Goal: Information Seeking & Learning: Compare options

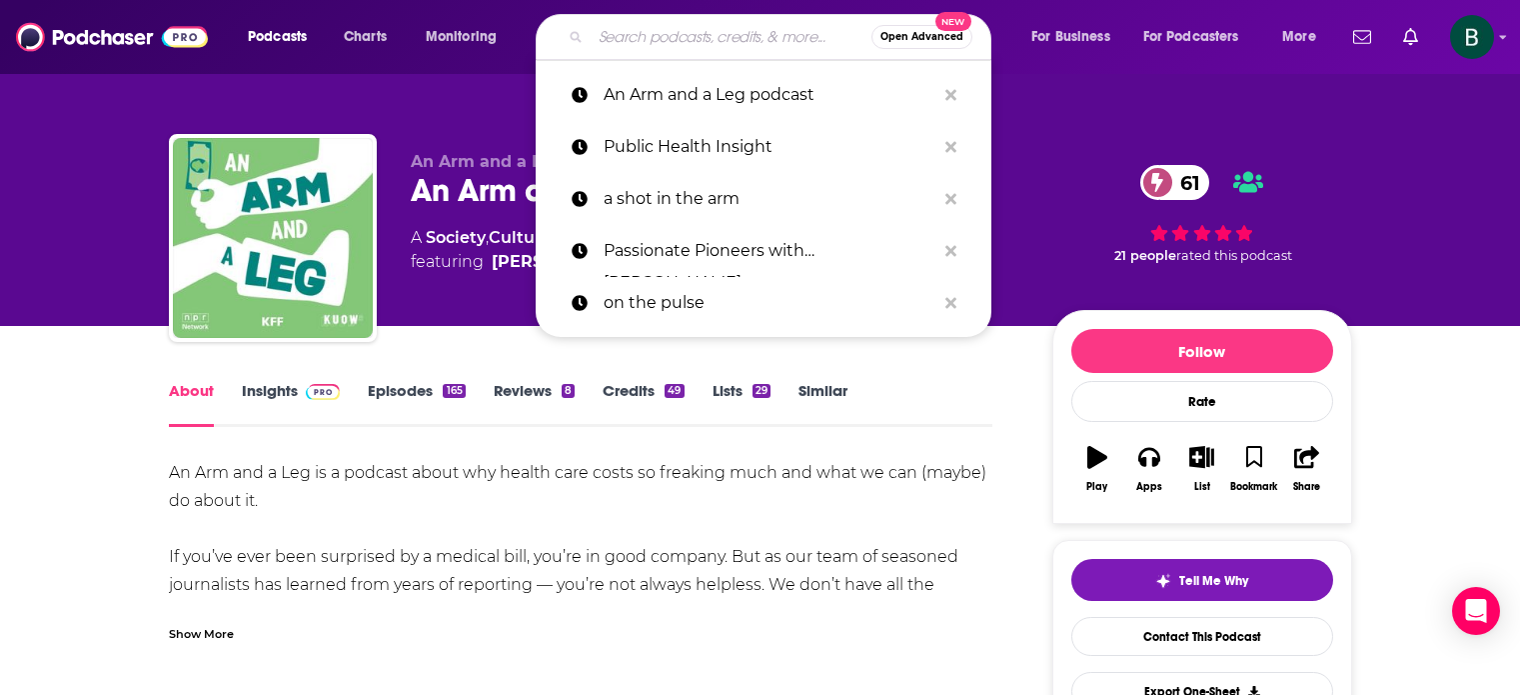
type input "Undercurrent Stories"
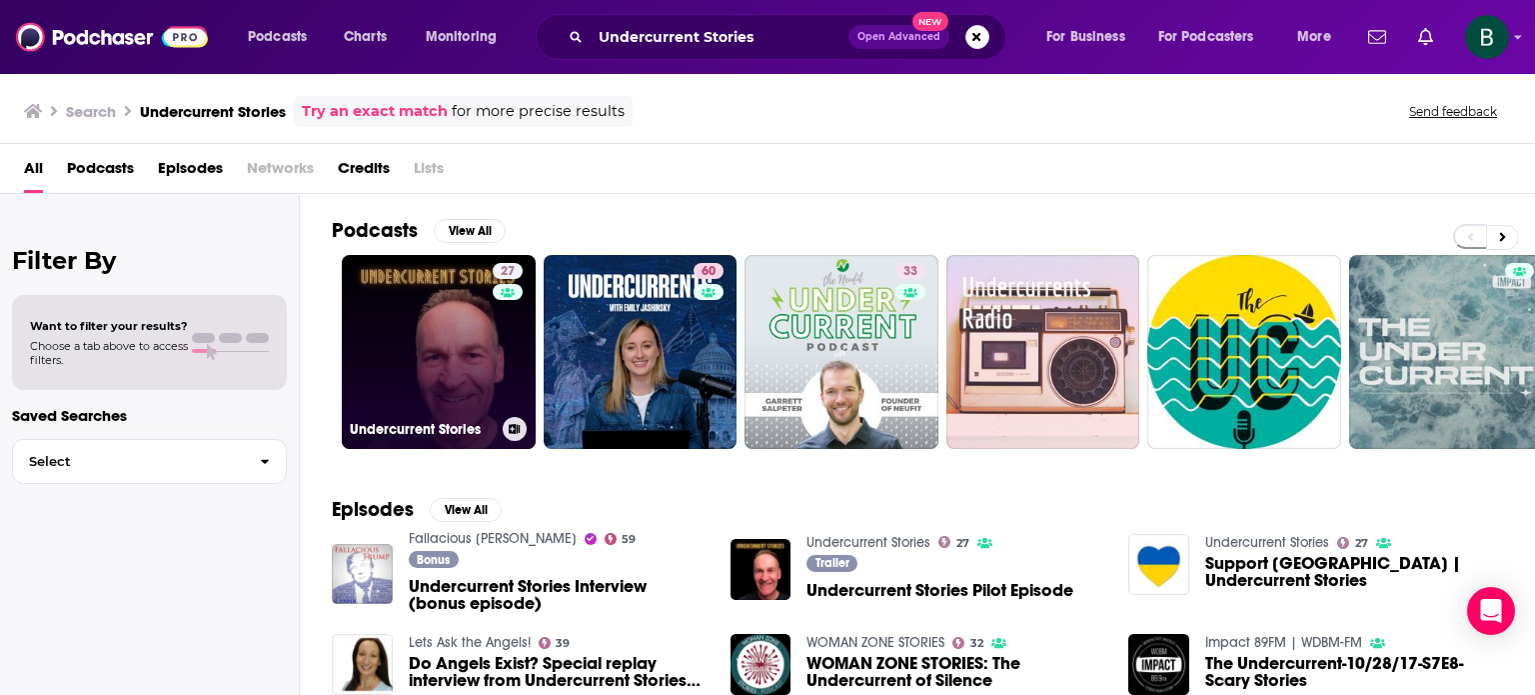
click at [431, 323] on link "27 Undercurrent Stories" at bounding box center [439, 352] width 194 height 194
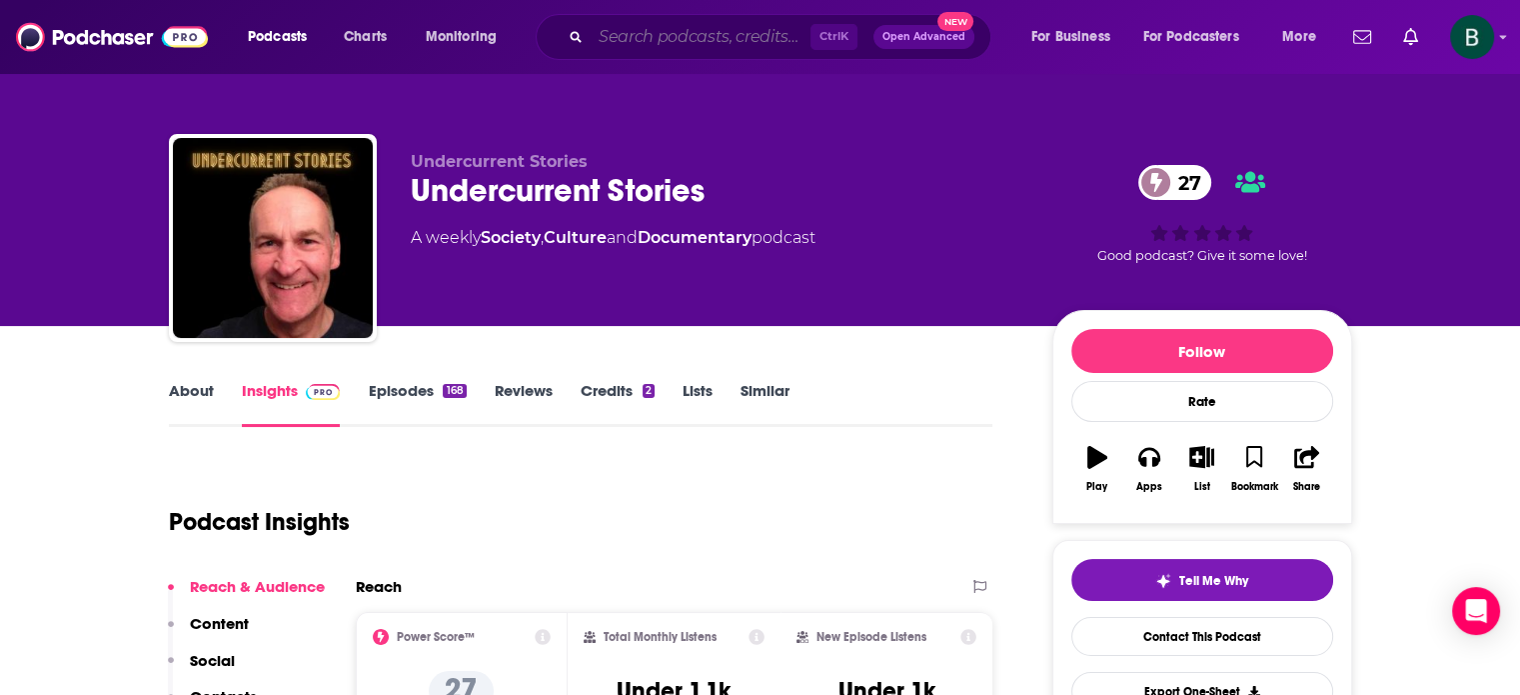
click at [697, 42] on input "Search podcasts, credits, & more..." at bounding box center [701, 37] width 220 height 32
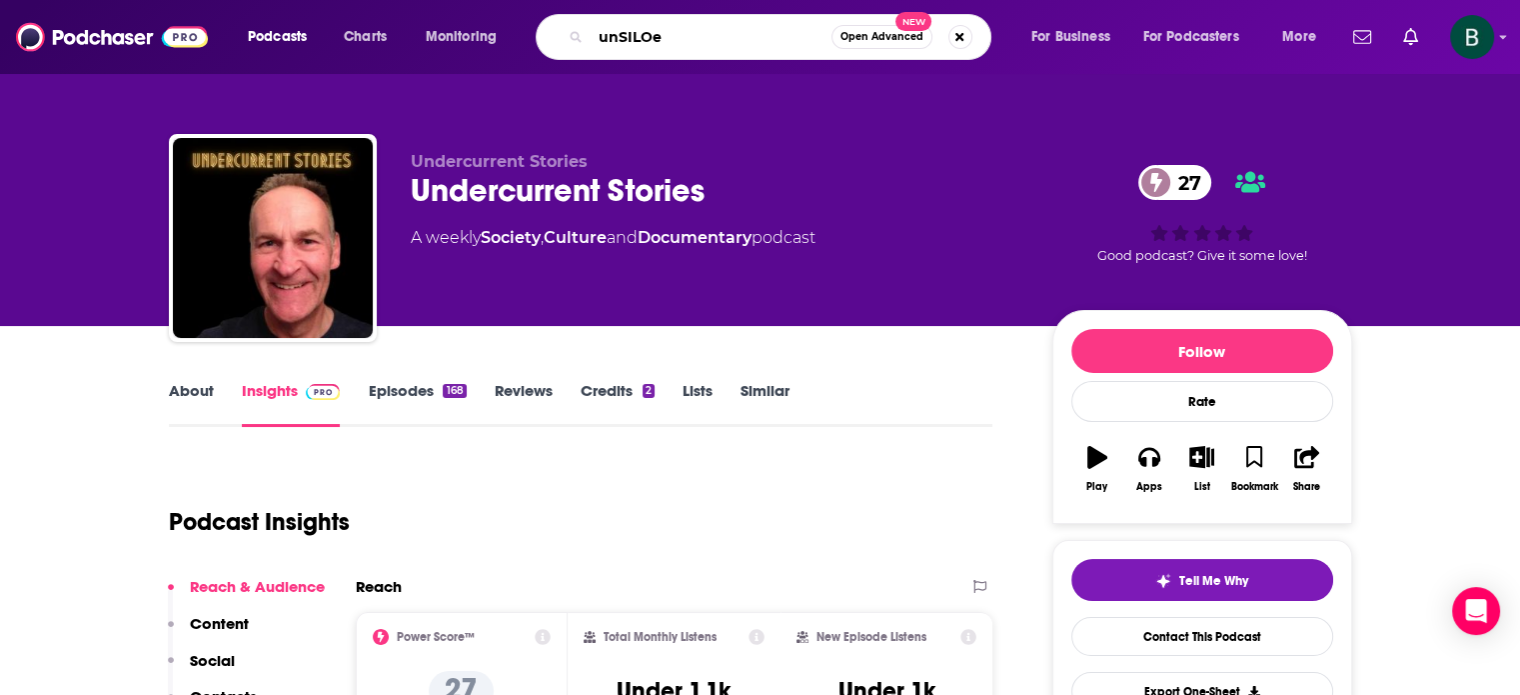
type input "unSILOed"
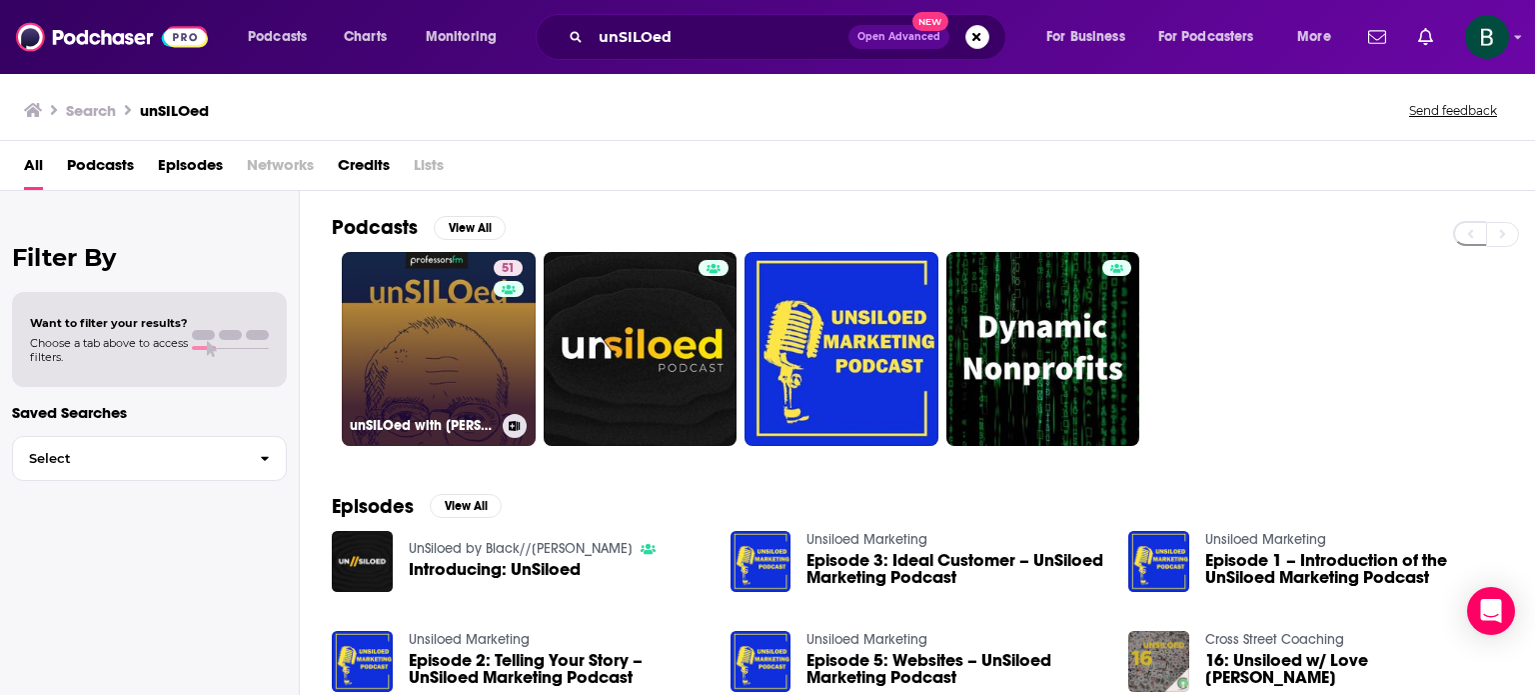
click at [477, 364] on link "51 unSILOed with [PERSON_NAME]" at bounding box center [439, 349] width 194 height 194
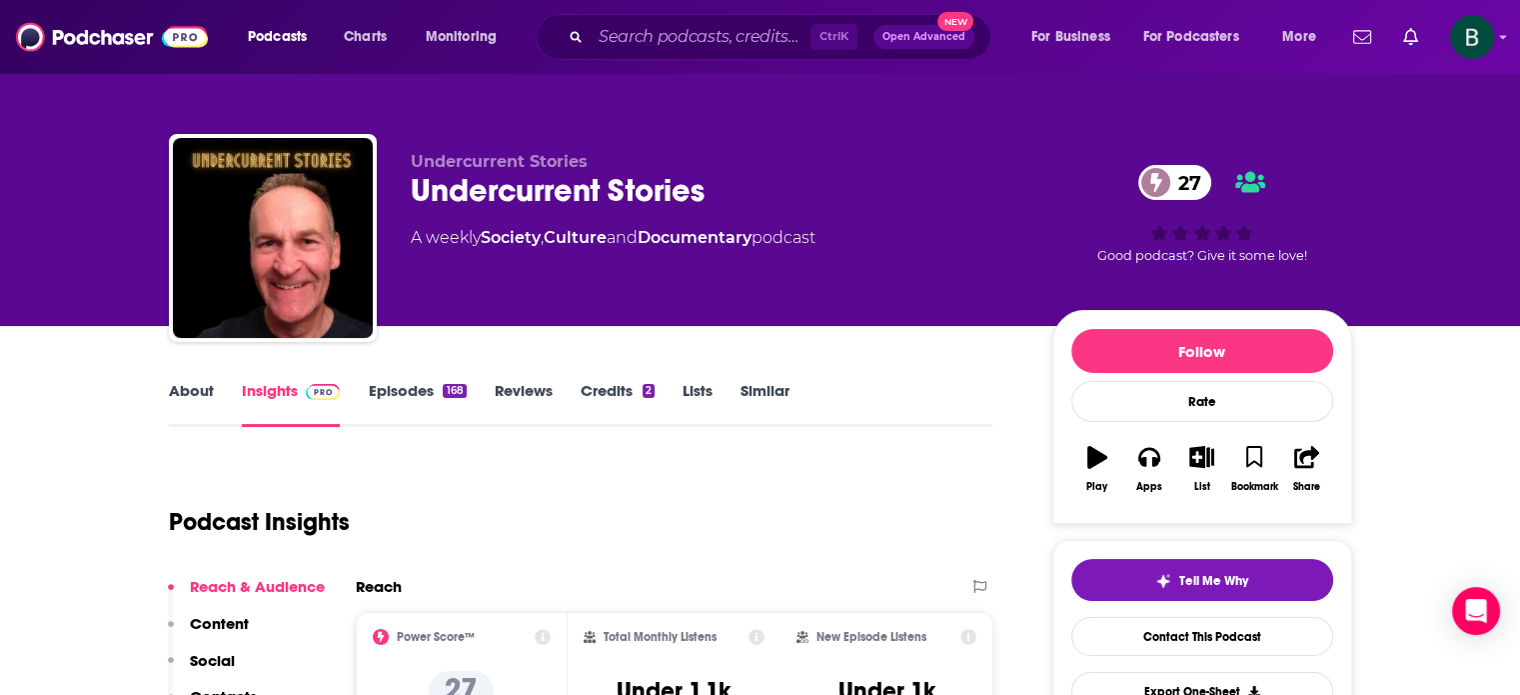
click at [182, 392] on link "About" at bounding box center [191, 404] width 45 height 46
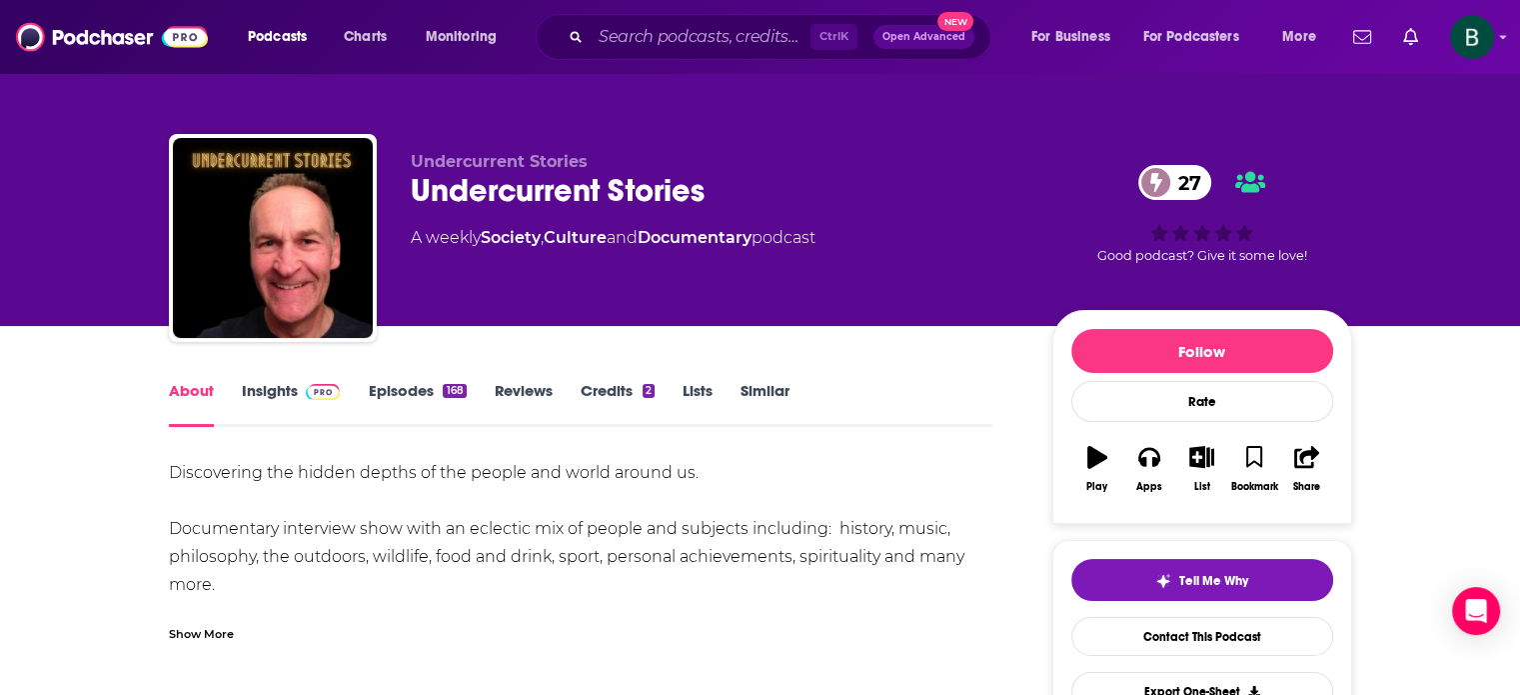
click at [211, 634] on div "Show More" at bounding box center [201, 632] width 65 height 19
drag, startPoint x: 238, startPoint y: 591, endPoint x: 147, endPoint y: 462, distance: 157.8
copy div "Discovering the hidden depths of the people and world around us. Documentary in…"
click at [617, 27] on input "Search podcasts, credits, & more..." at bounding box center [701, 37] width 220 height 32
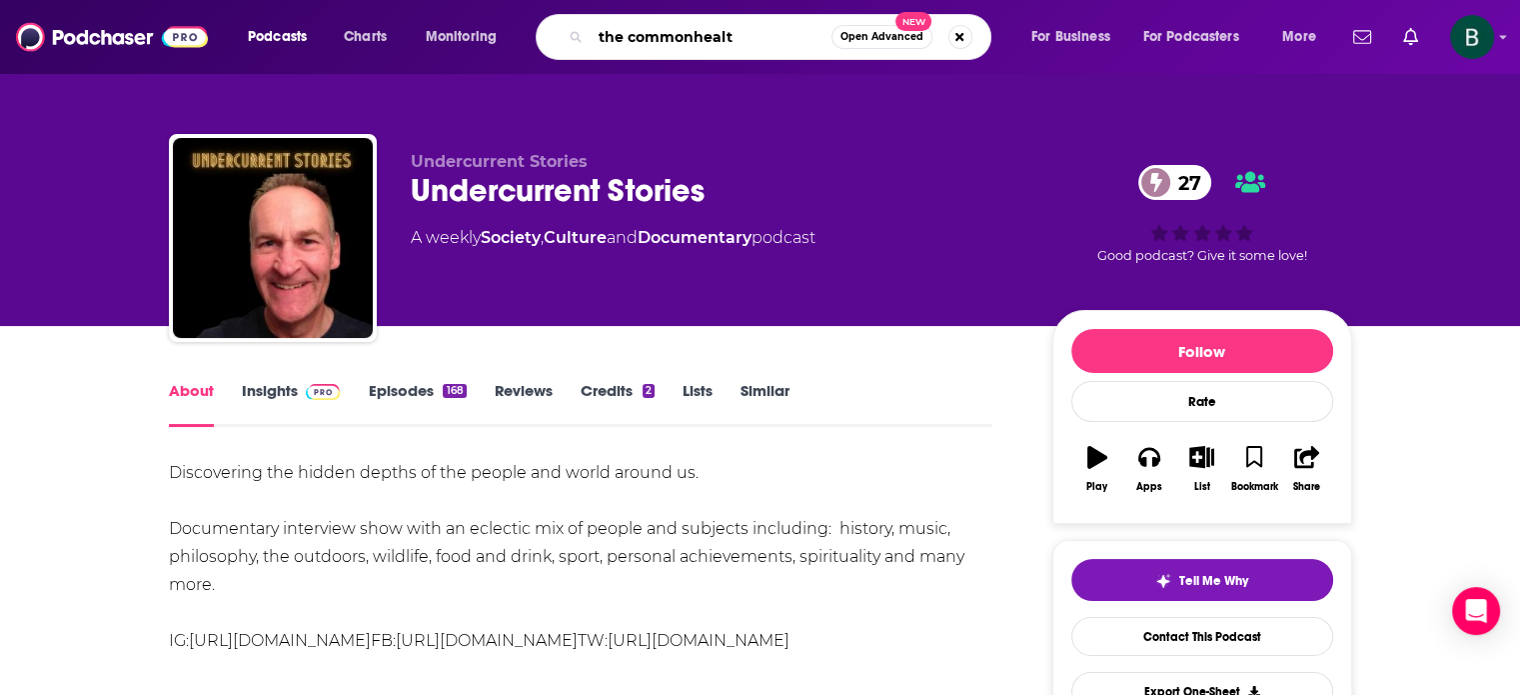
type input "the commonhealth"
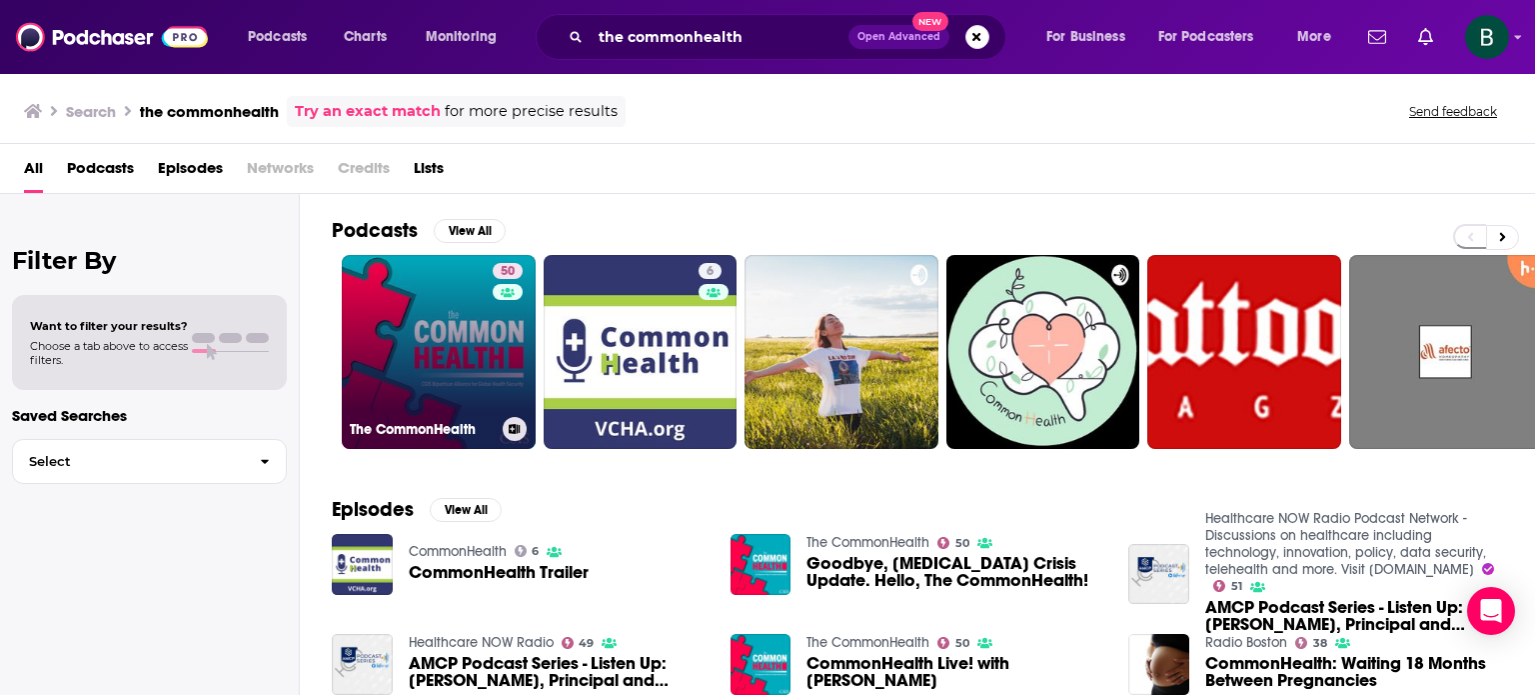
click at [507, 328] on div "50" at bounding box center [510, 340] width 35 height 154
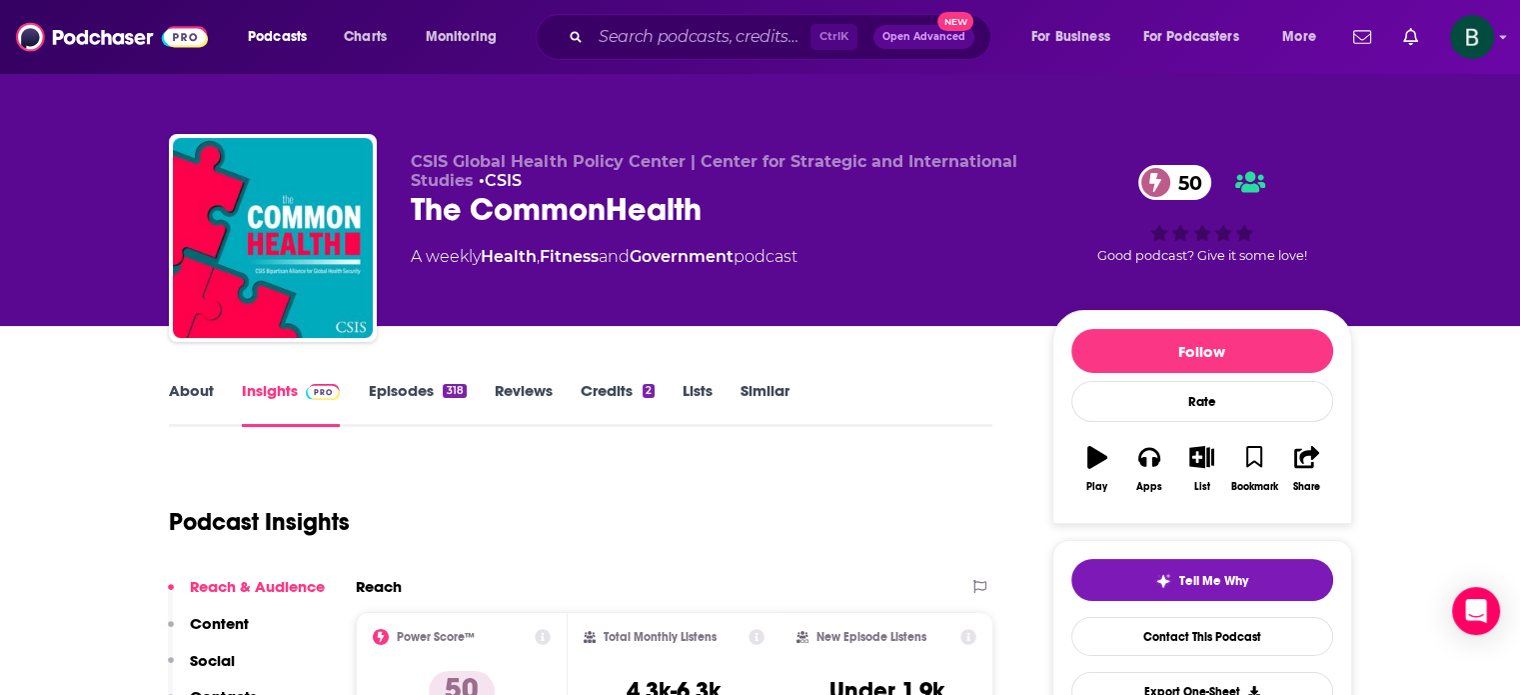
click at [767, 387] on link "Similar" at bounding box center [765, 404] width 49 height 46
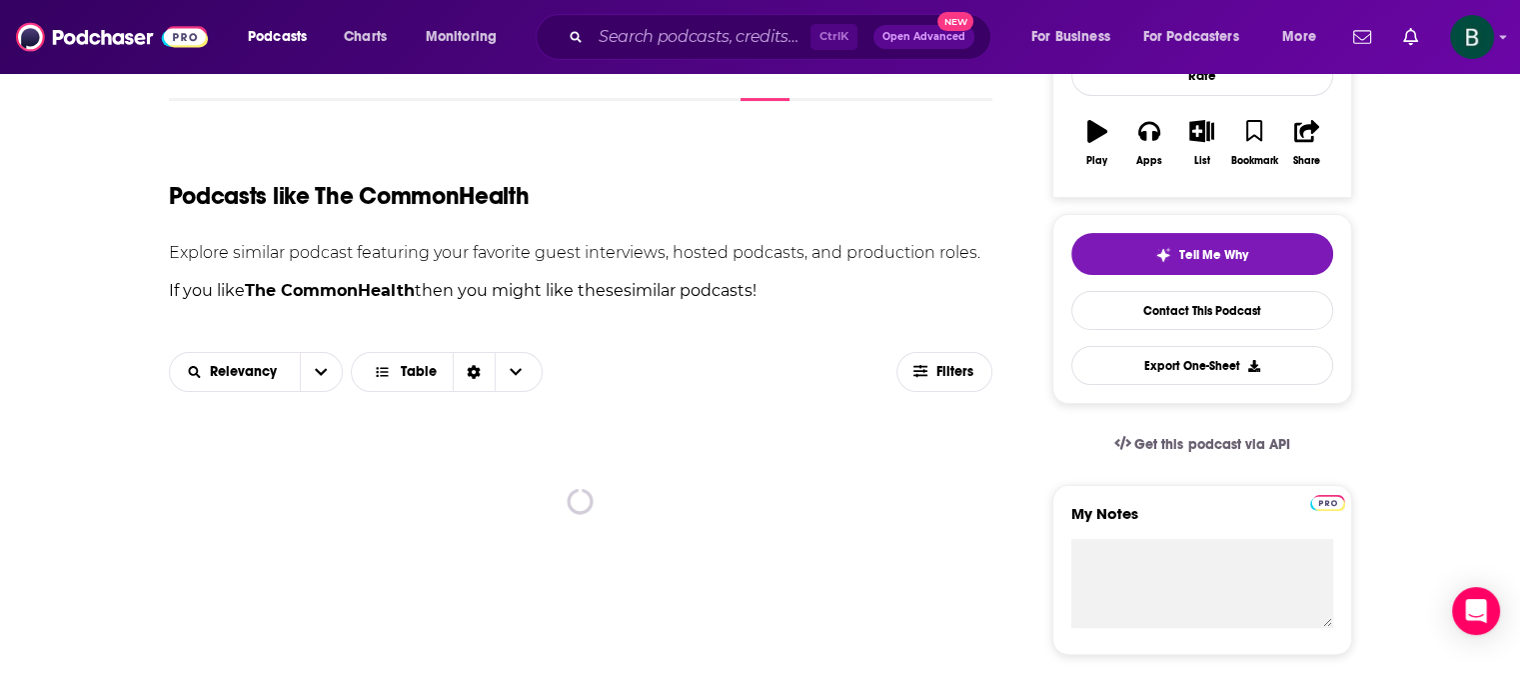
scroll to position [333, 0]
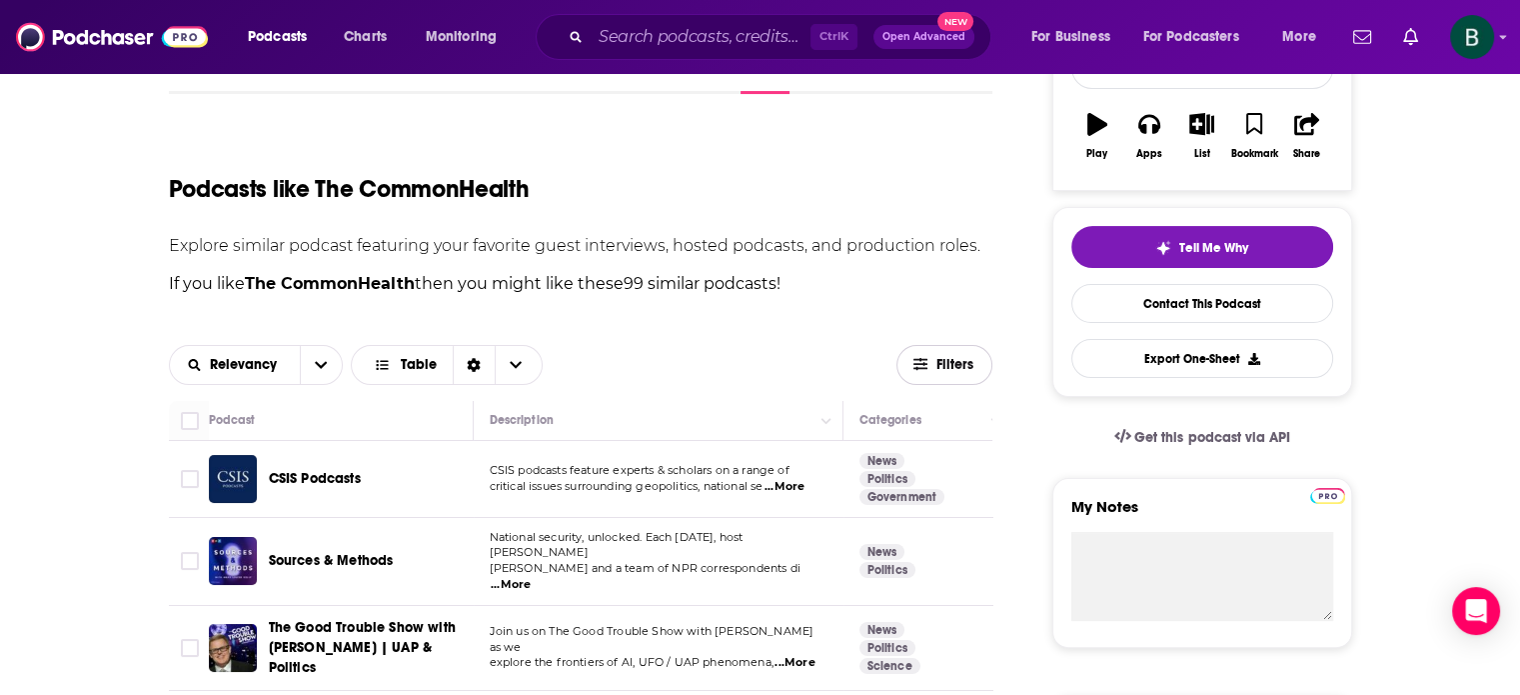
click at [932, 374] on button "Filters" at bounding box center [945, 365] width 96 height 40
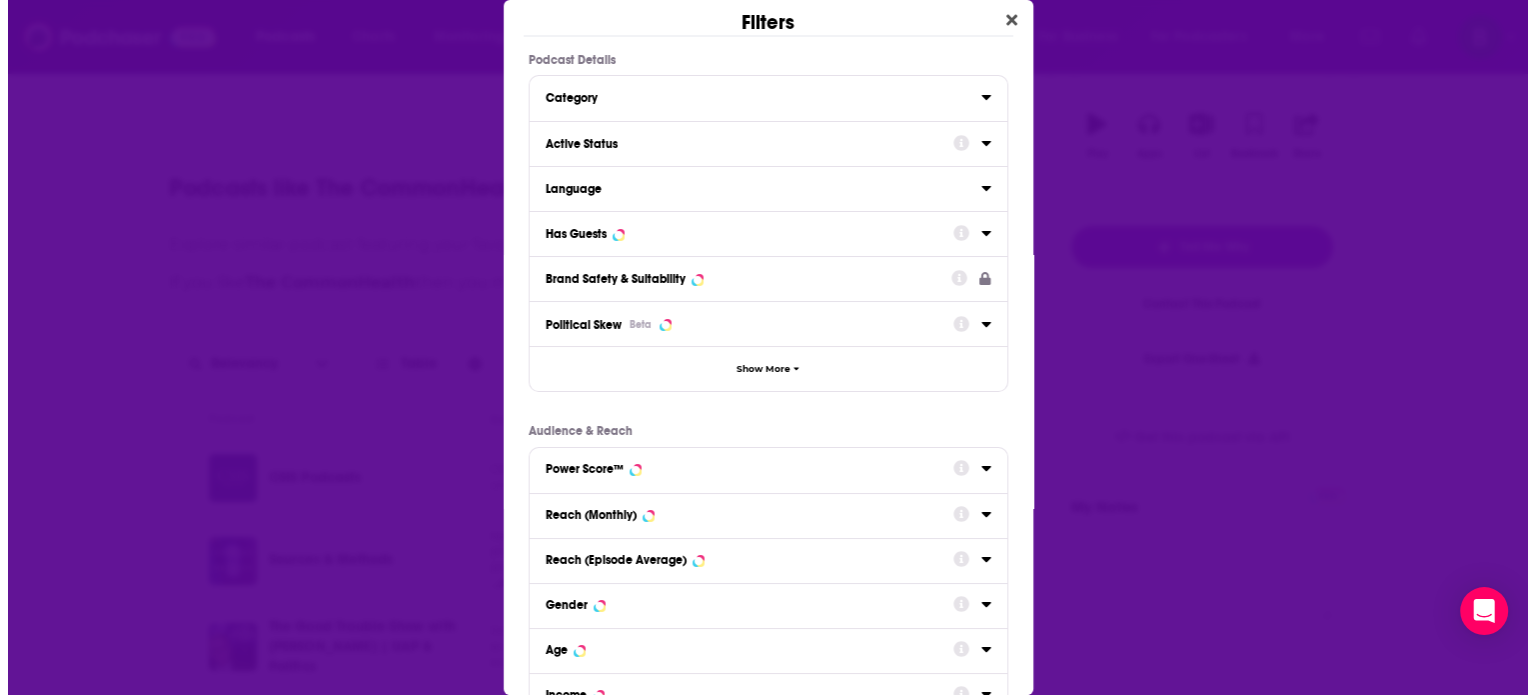
scroll to position [0, 0]
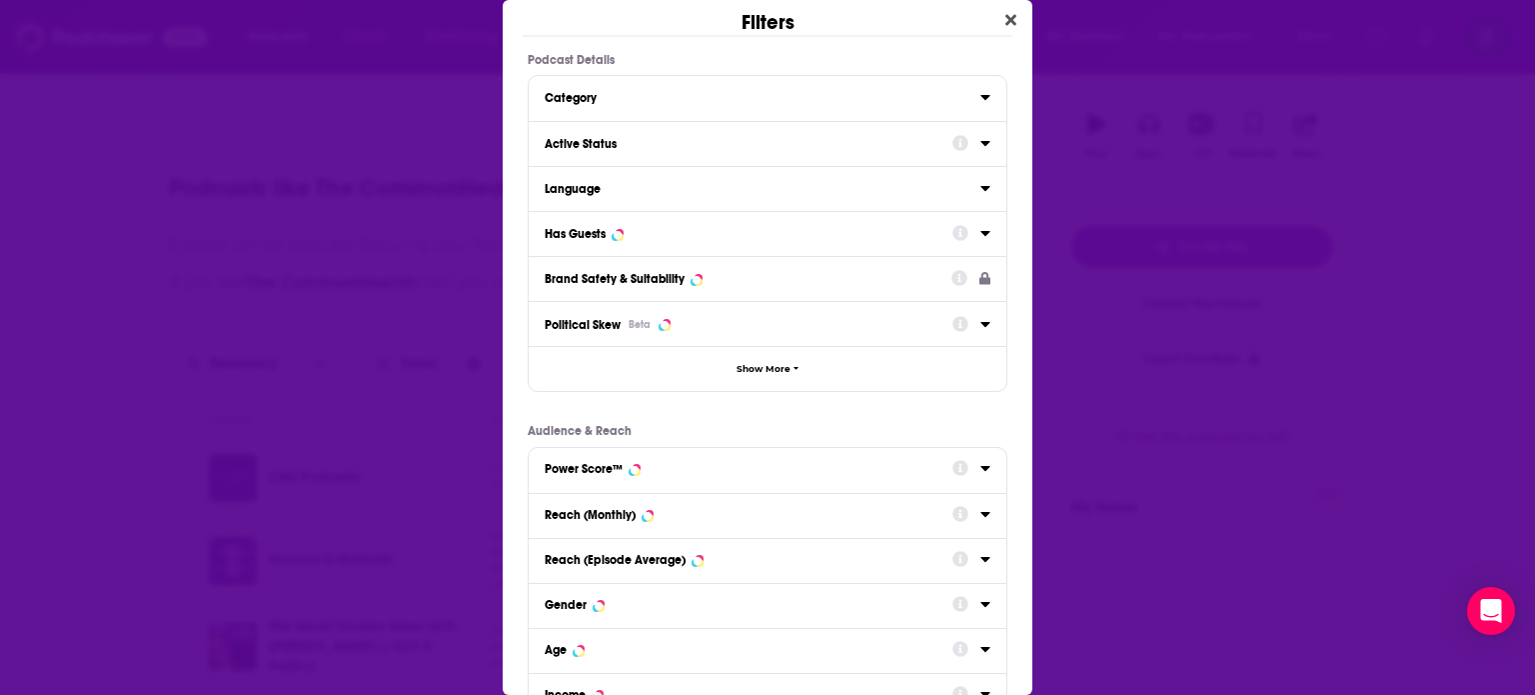
click at [981, 141] on icon "Dialog" at bounding box center [985, 143] width 9 height 5
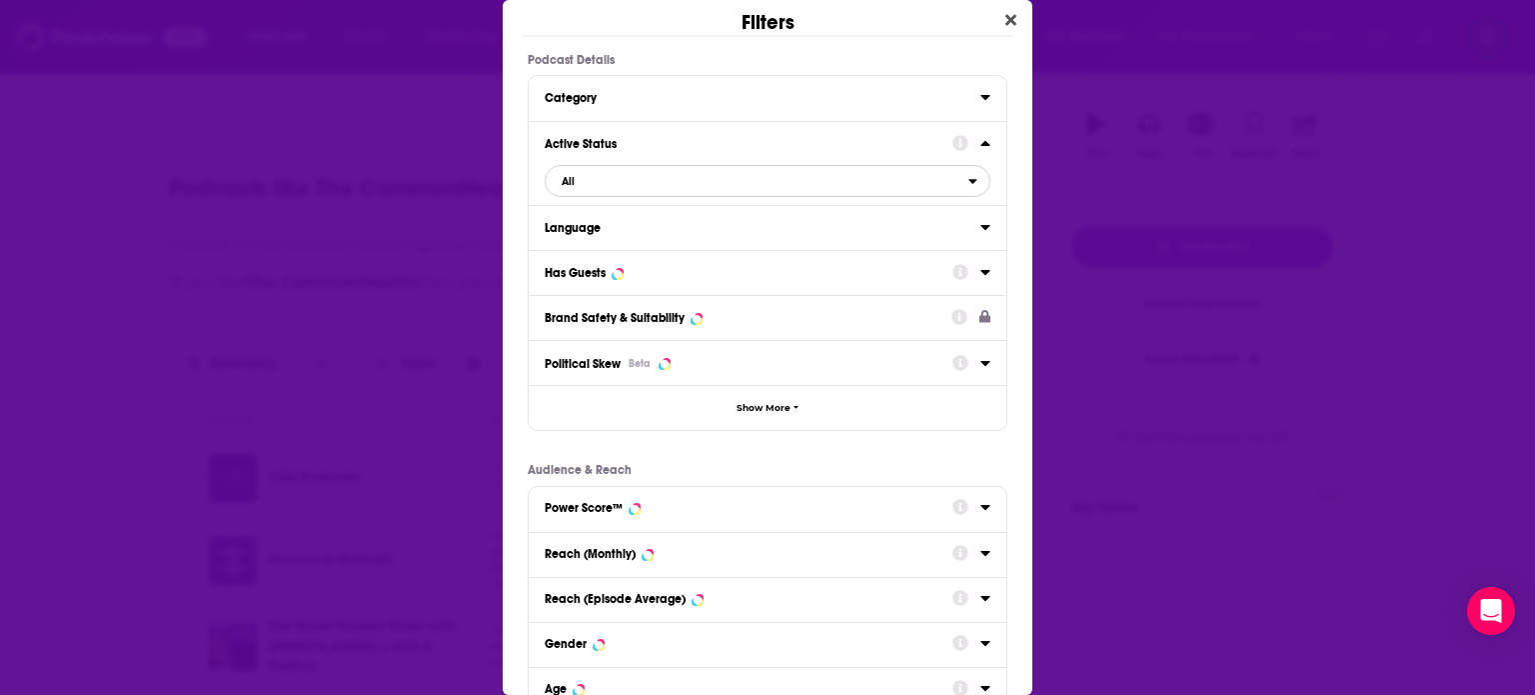
click at [745, 184] on span "All" at bounding box center [757, 181] width 423 height 26
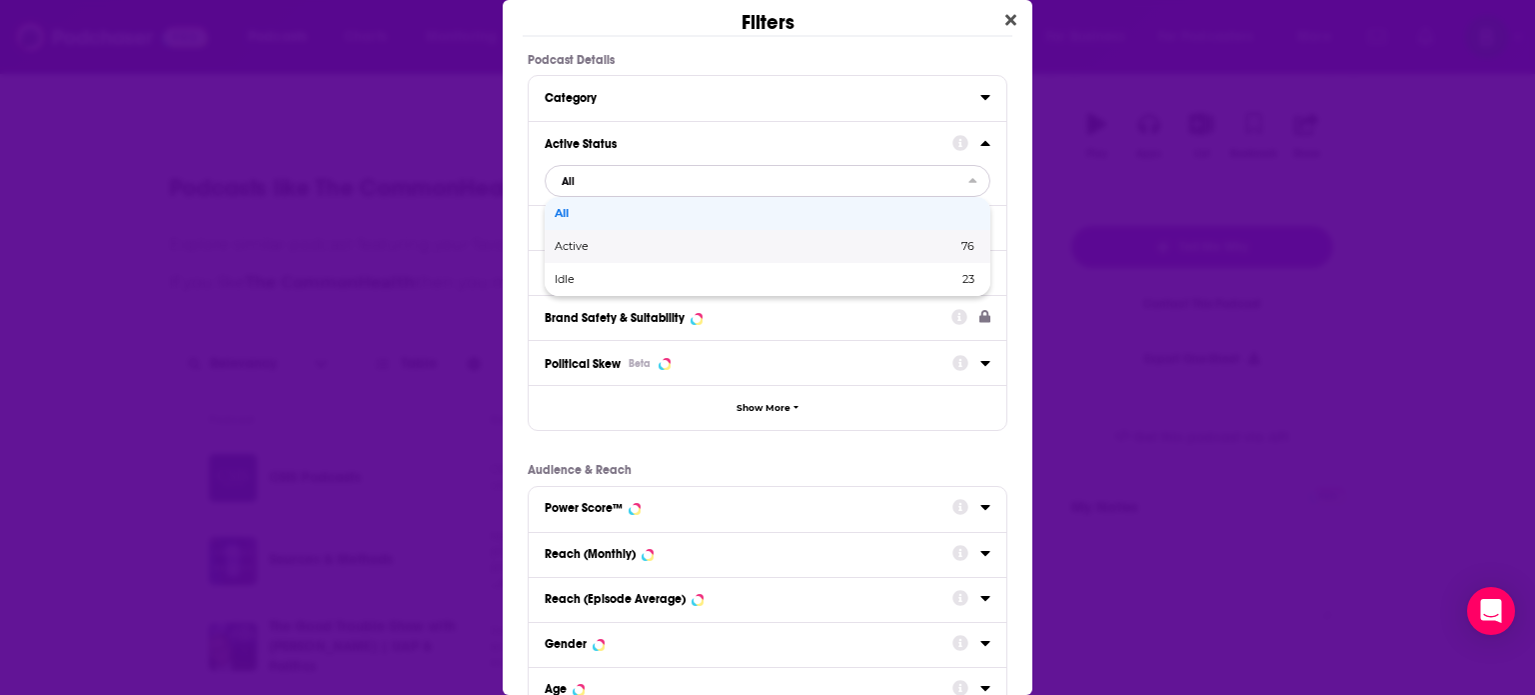
click at [581, 241] on span "Active" at bounding box center [664, 246] width 218 height 11
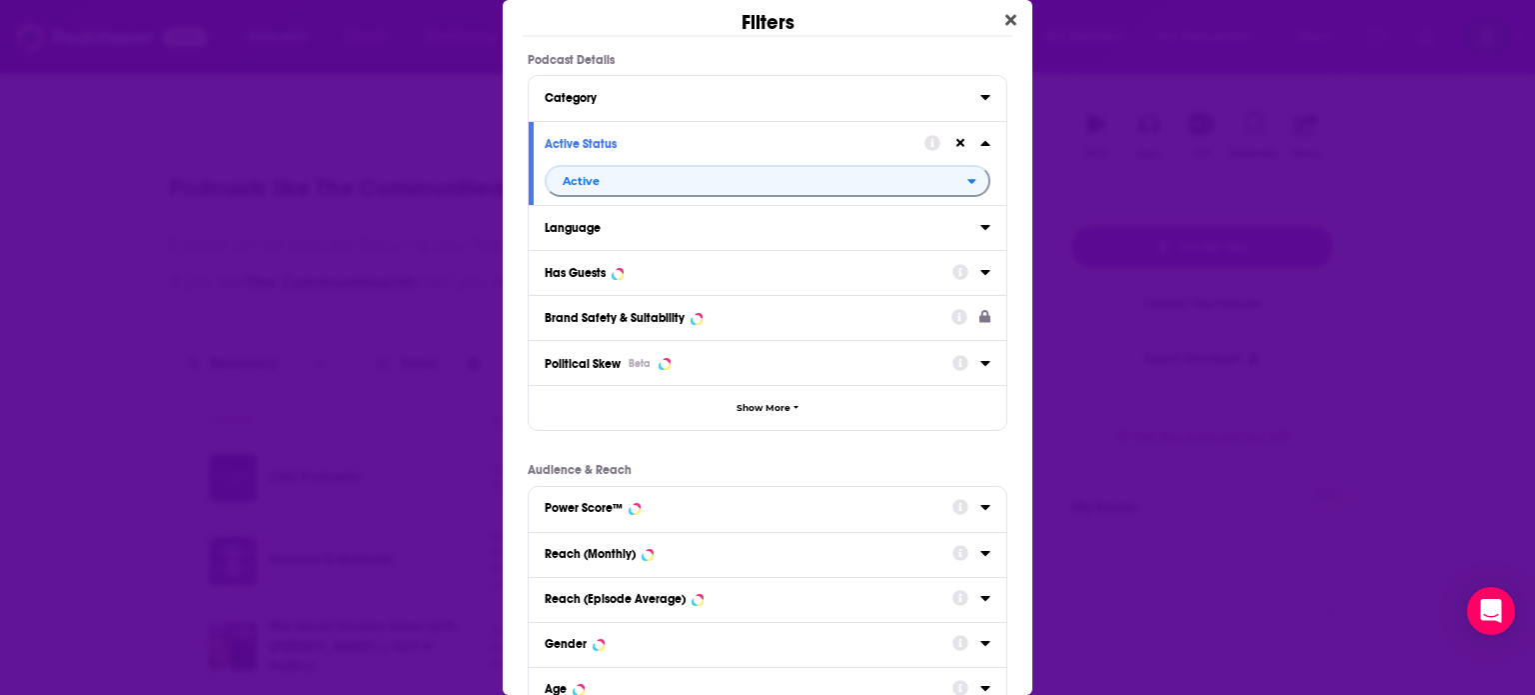
click at [981, 226] on icon "Dialog" at bounding box center [985, 227] width 9 height 5
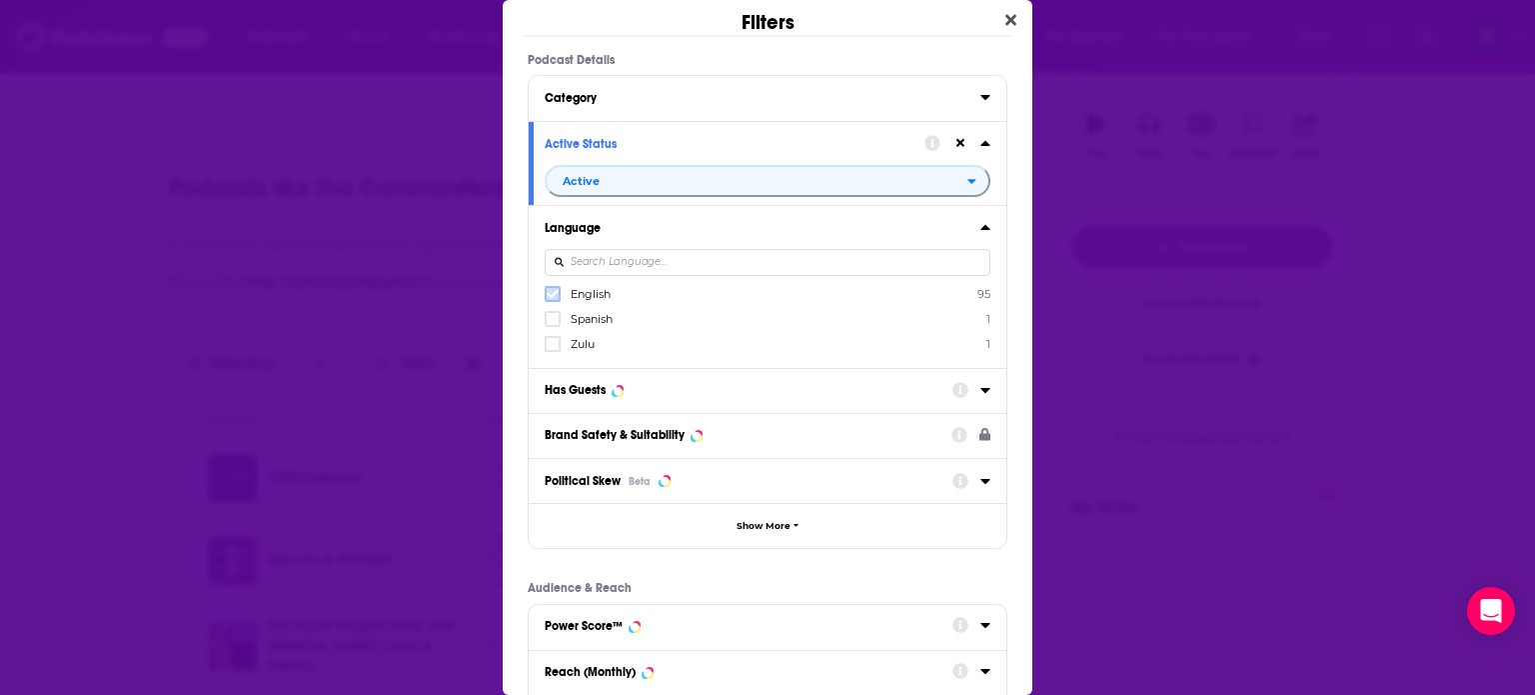
click at [550, 297] on icon "Dialog" at bounding box center [553, 294] width 12 height 9
click at [981, 389] on icon "Dialog" at bounding box center [985, 390] width 9 height 5
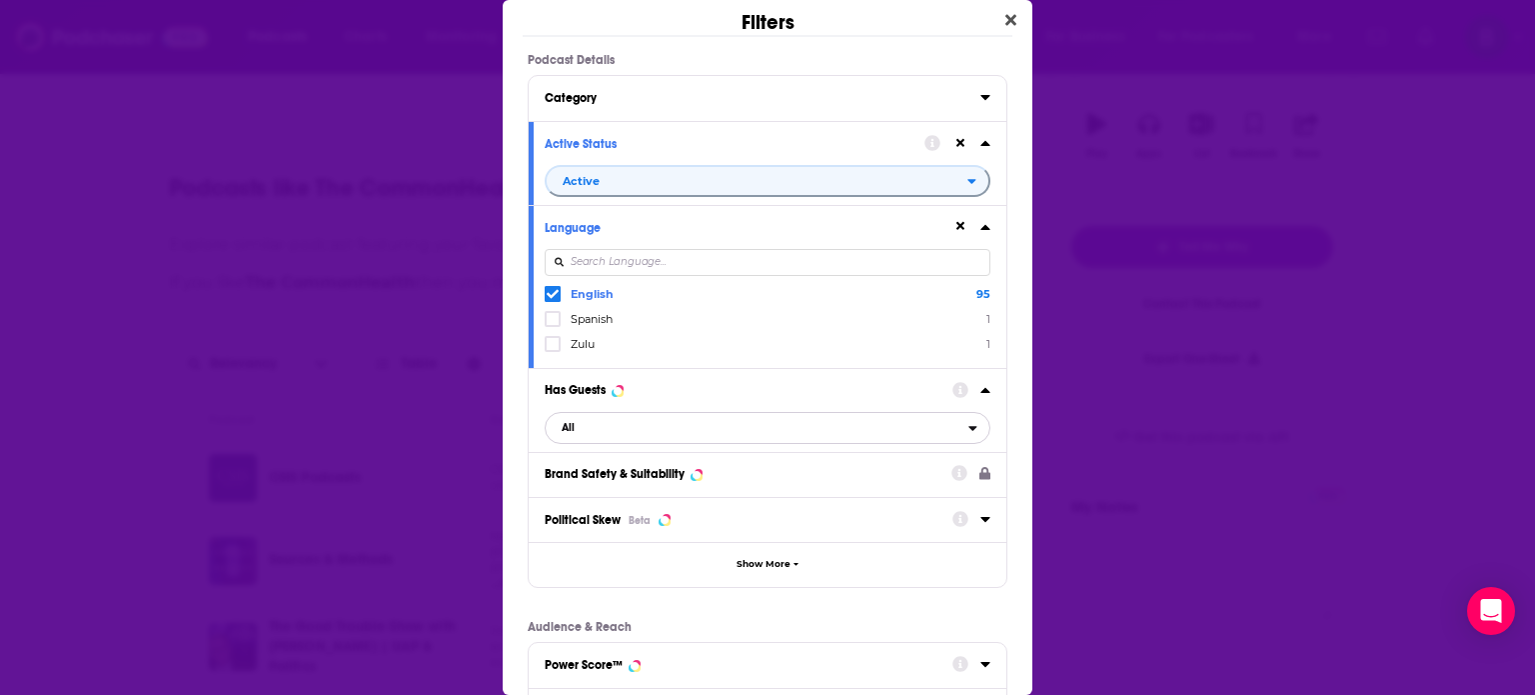
drag, startPoint x: 728, startPoint y: 431, endPoint x: 717, endPoint y: 435, distance: 11.7
click at [728, 431] on span "All" at bounding box center [757, 428] width 423 height 26
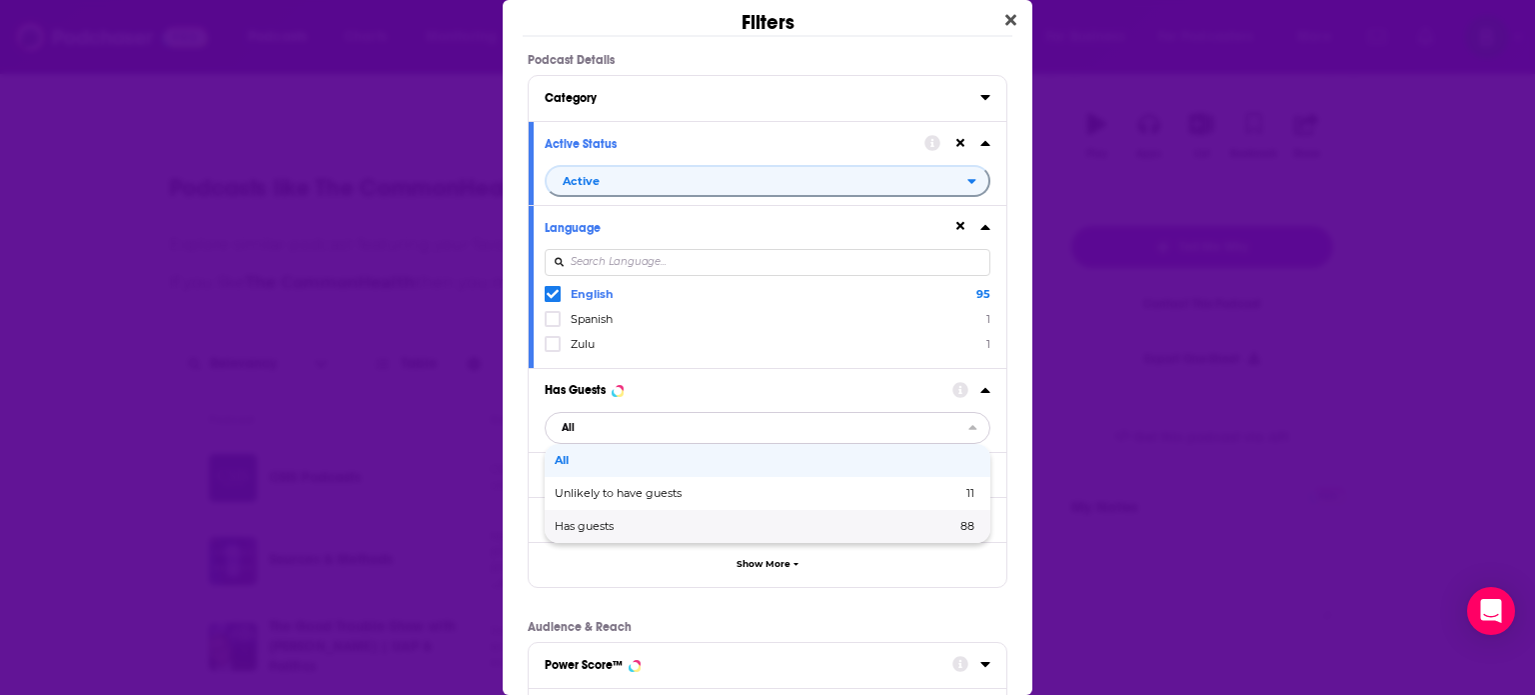
click at [592, 528] on span "Has guests" at bounding box center [670, 526] width 230 height 11
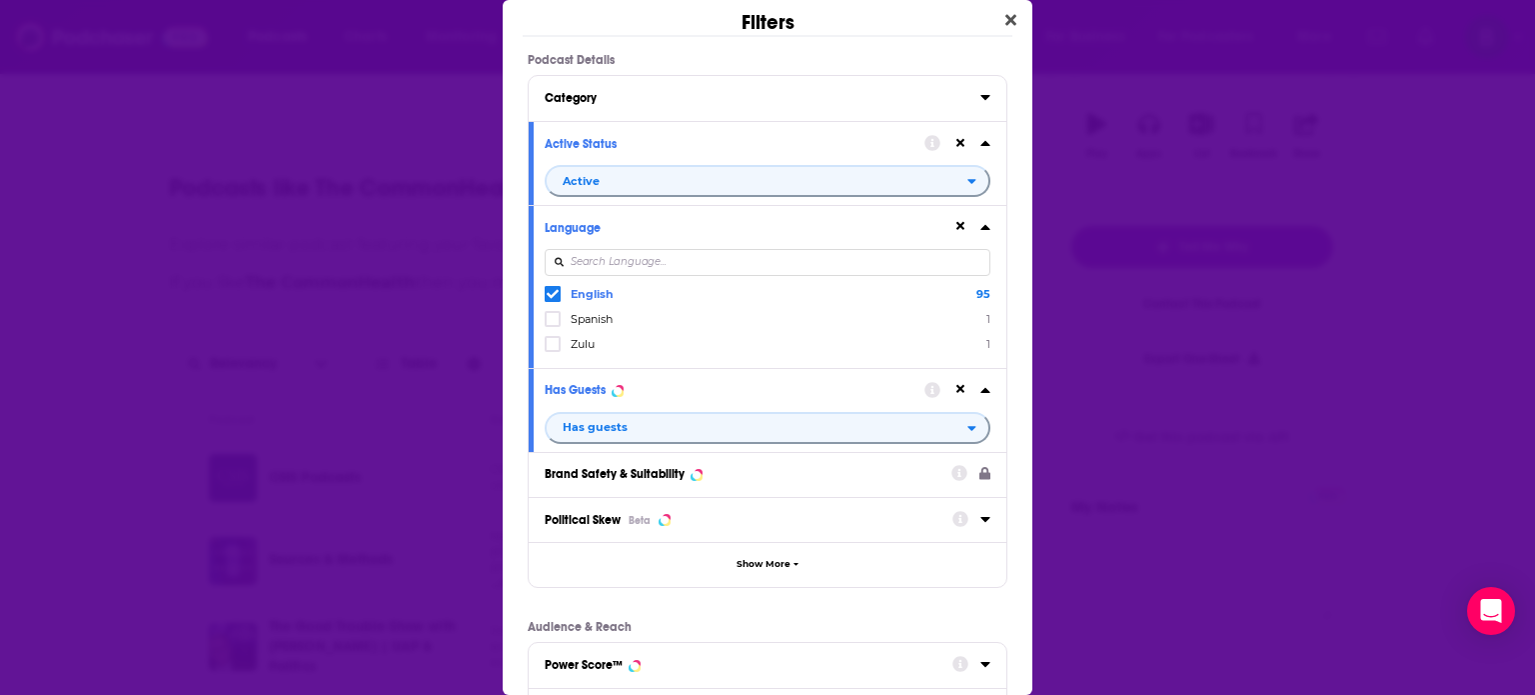
click at [981, 96] on icon "Dialog" at bounding box center [985, 97] width 9 height 5
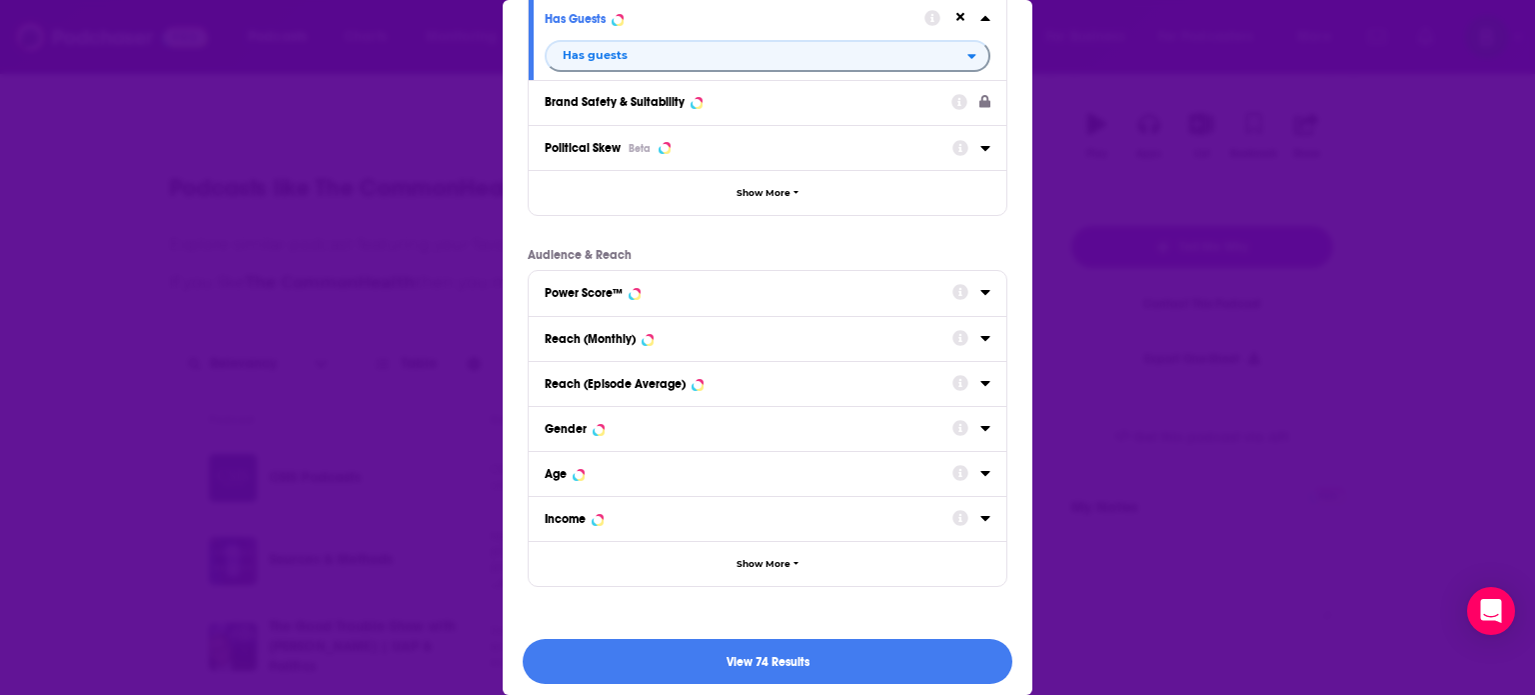
scroll to position [652, 0]
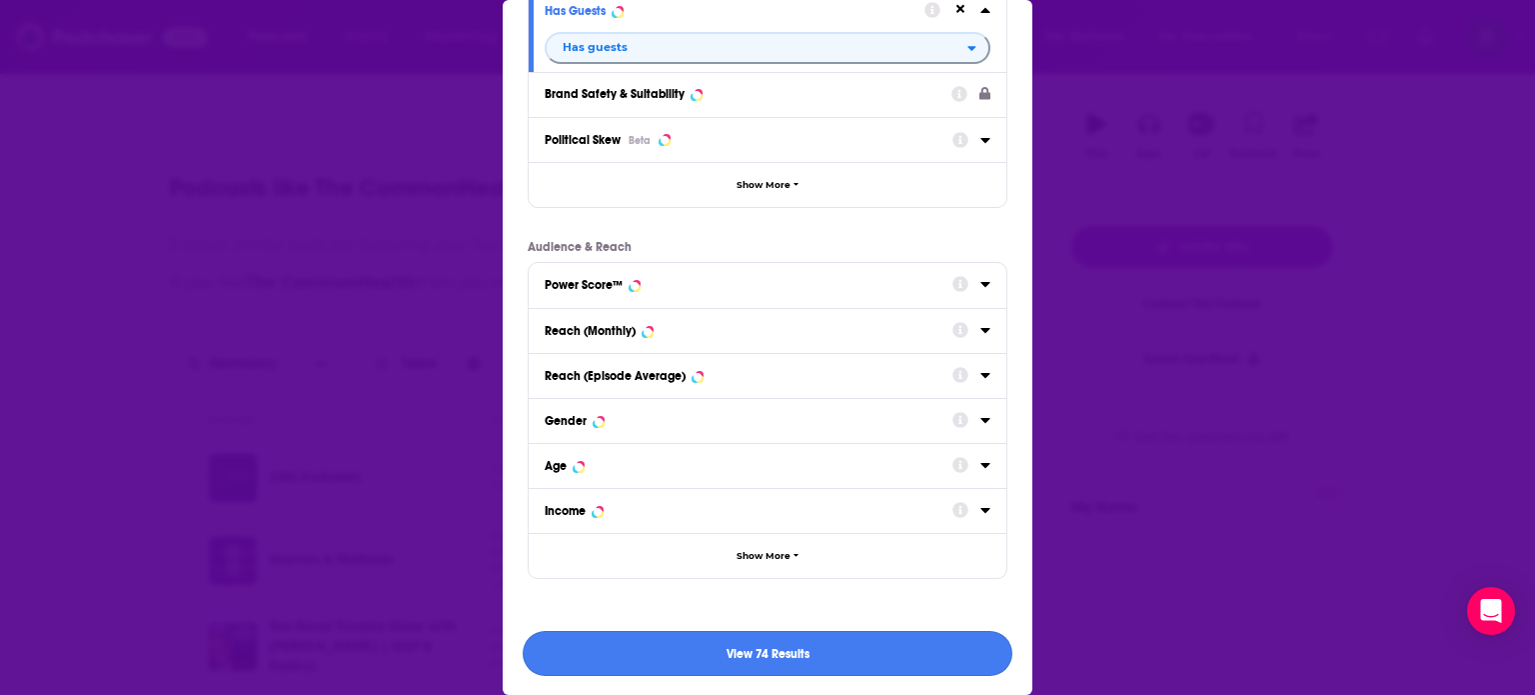
click at [751, 660] on button "View 74 Results" at bounding box center [768, 653] width 490 height 45
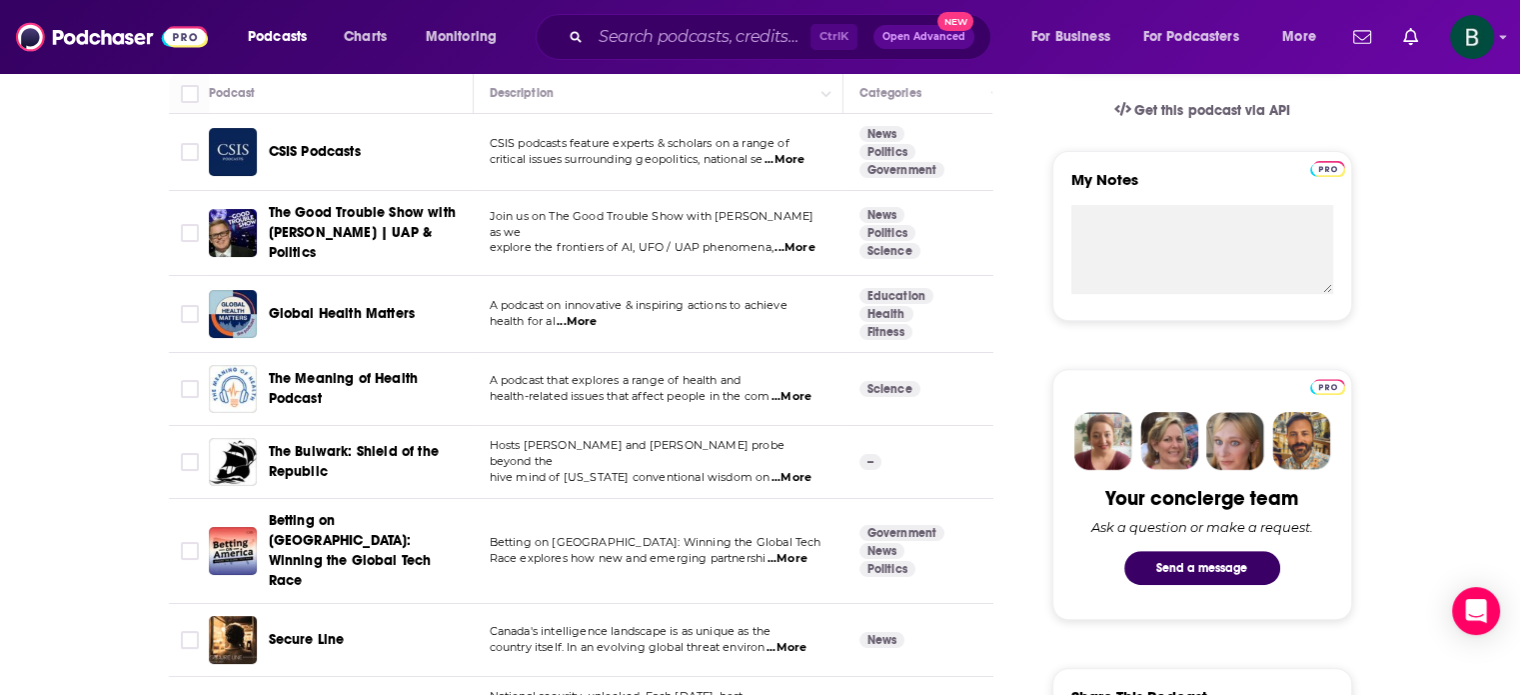
scroll to position [667, 0]
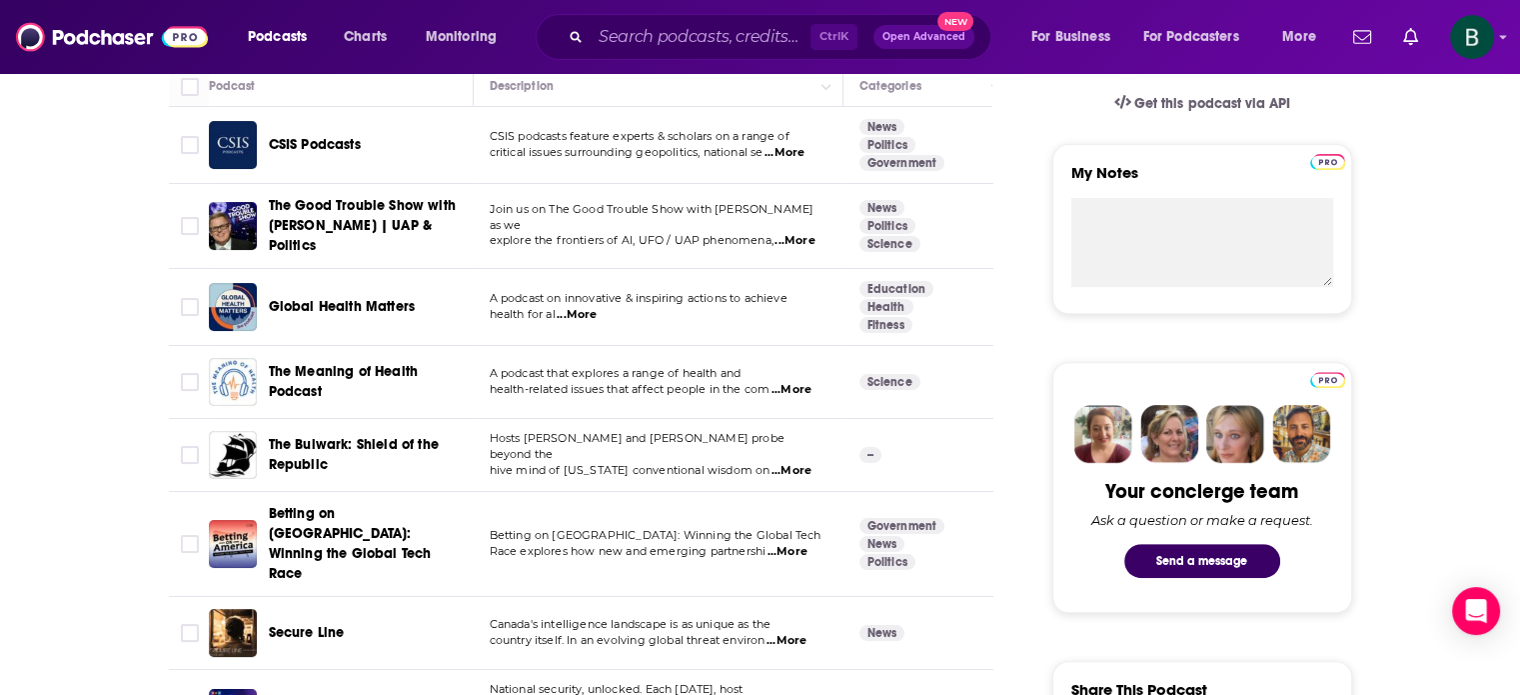
click at [587, 307] on span "...More" at bounding box center [577, 315] width 40 height 16
click at [792, 382] on span "...More" at bounding box center [792, 390] width 40 height 16
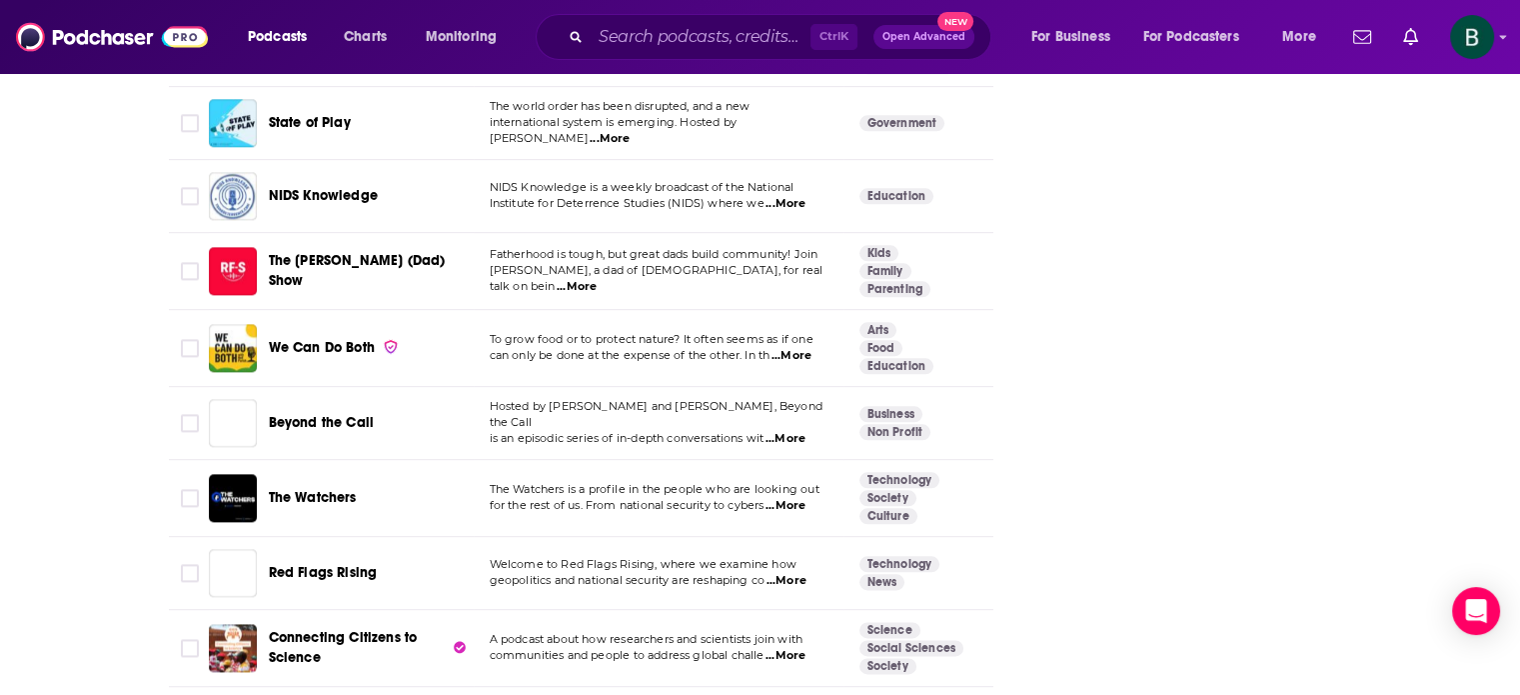
scroll to position [0, 0]
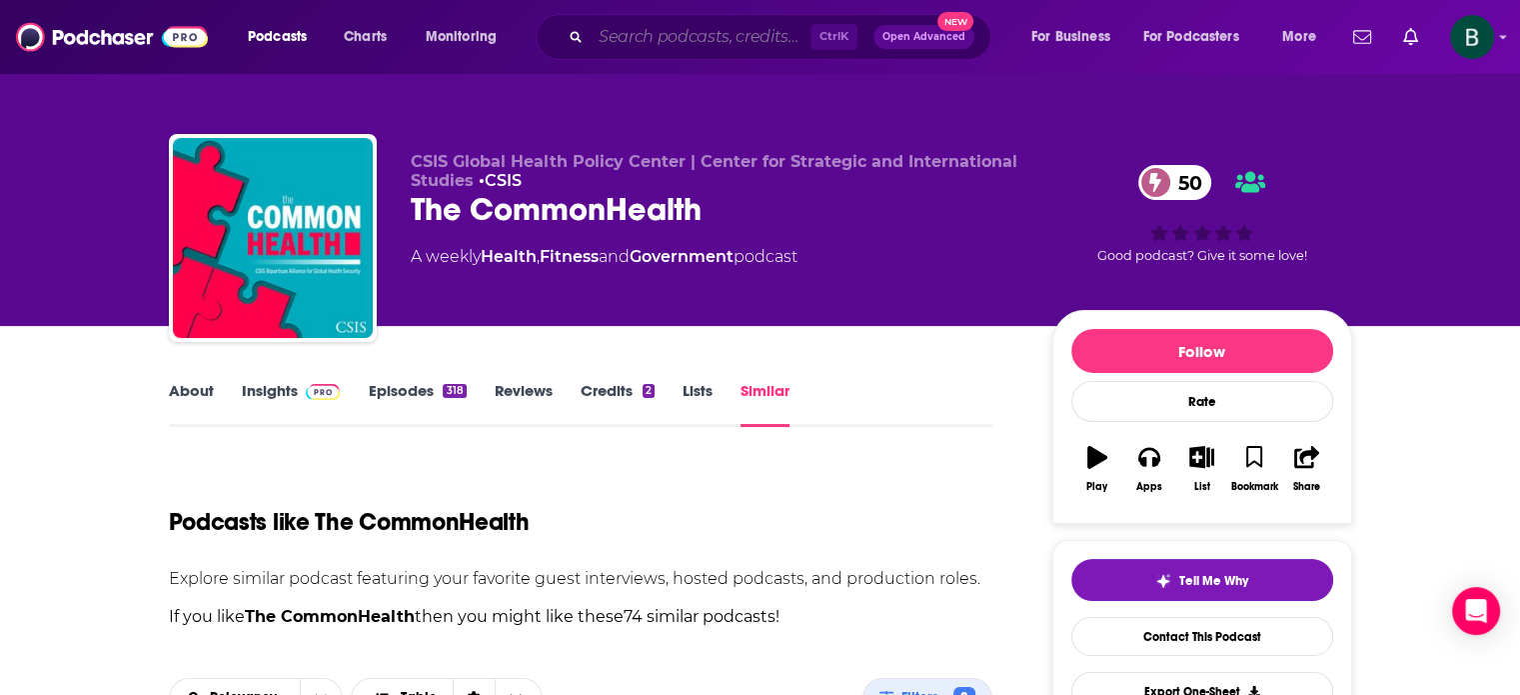
click at [657, 39] on input "Search podcasts, credits, & more..." at bounding box center [701, 37] width 220 height 32
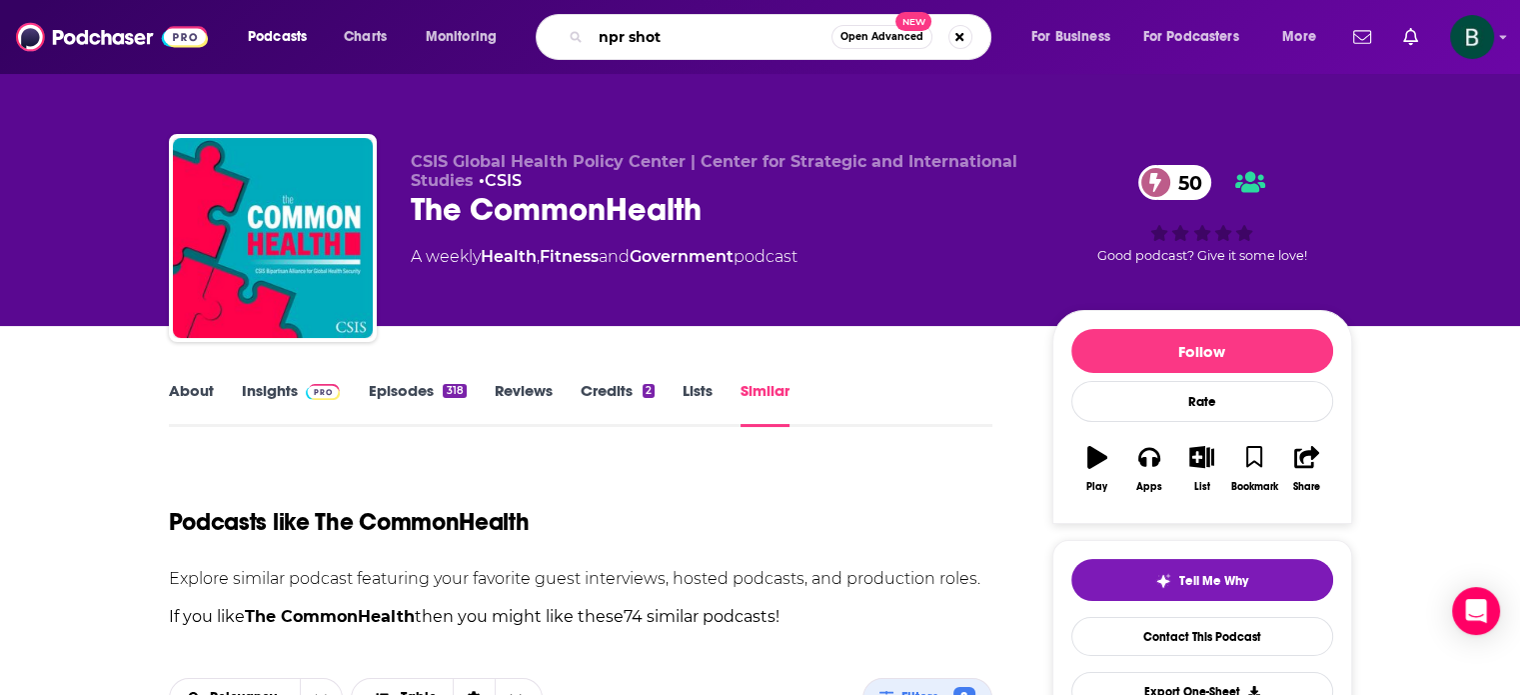
type input "npr shots"
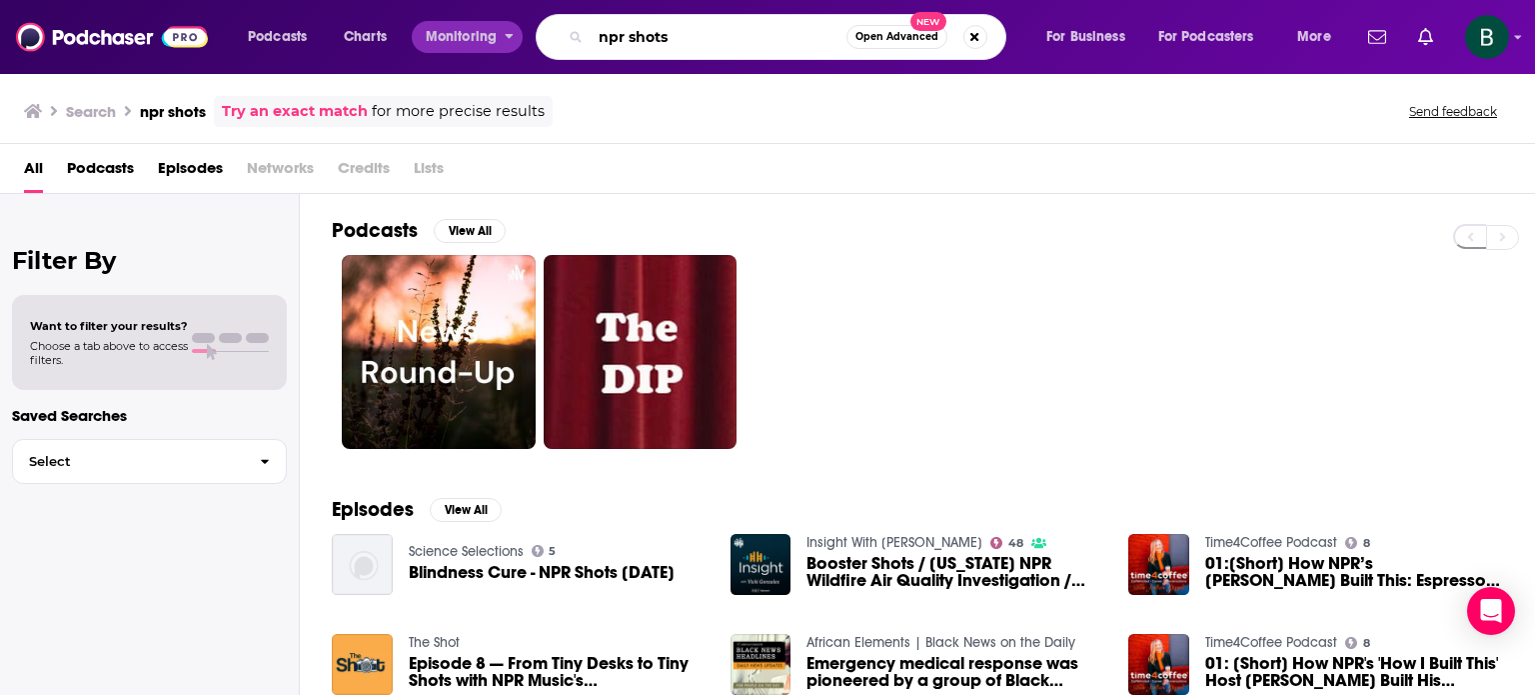
drag, startPoint x: 476, startPoint y: 25, endPoint x: 396, endPoint y: 23, distance: 80.0
click at [396, 23] on div "Podcasts Charts Monitoring npr shots Open Advanced New For Business For Podcast…" at bounding box center [792, 37] width 1117 height 46
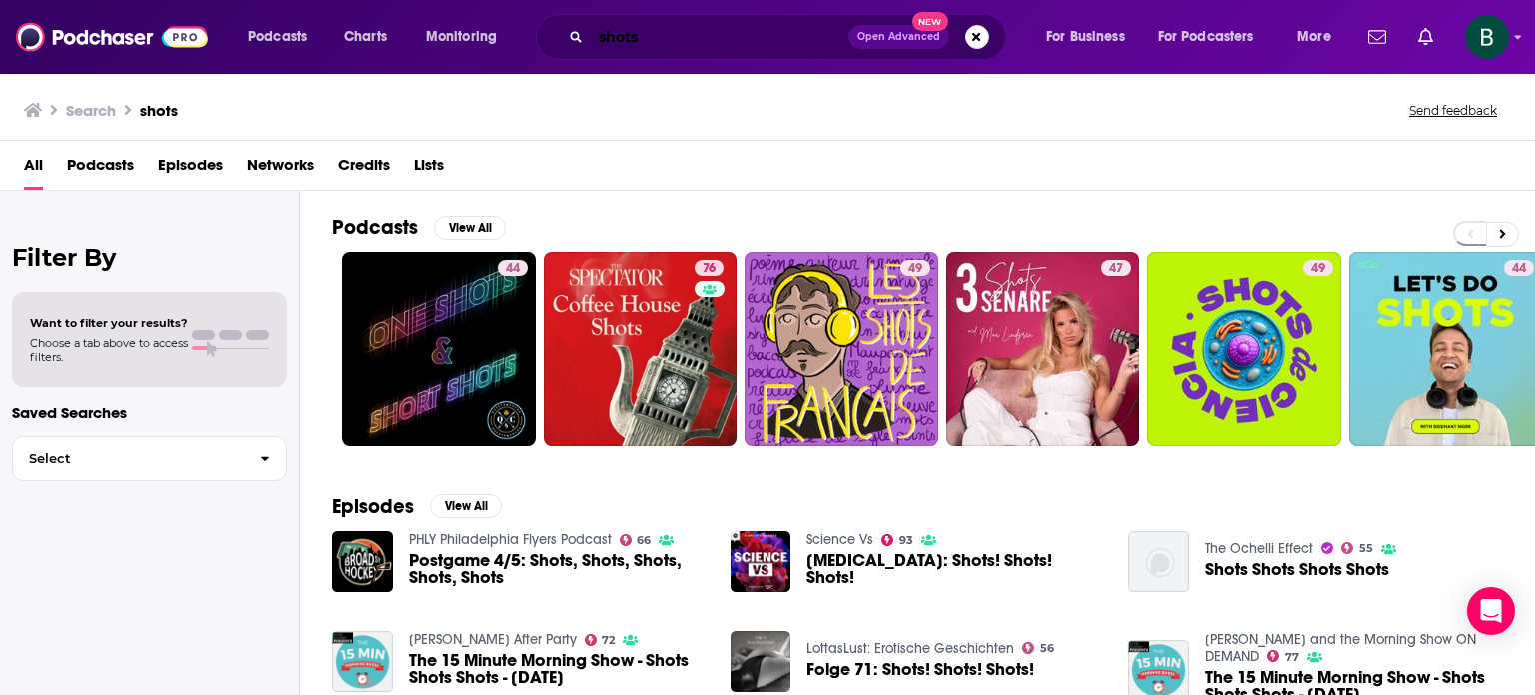
drag, startPoint x: 662, startPoint y: 41, endPoint x: 549, endPoint y: 39, distance: 113.0
click at [537, 43] on div "shots Open Advanced New" at bounding box center [771, 37] width 471 height 46
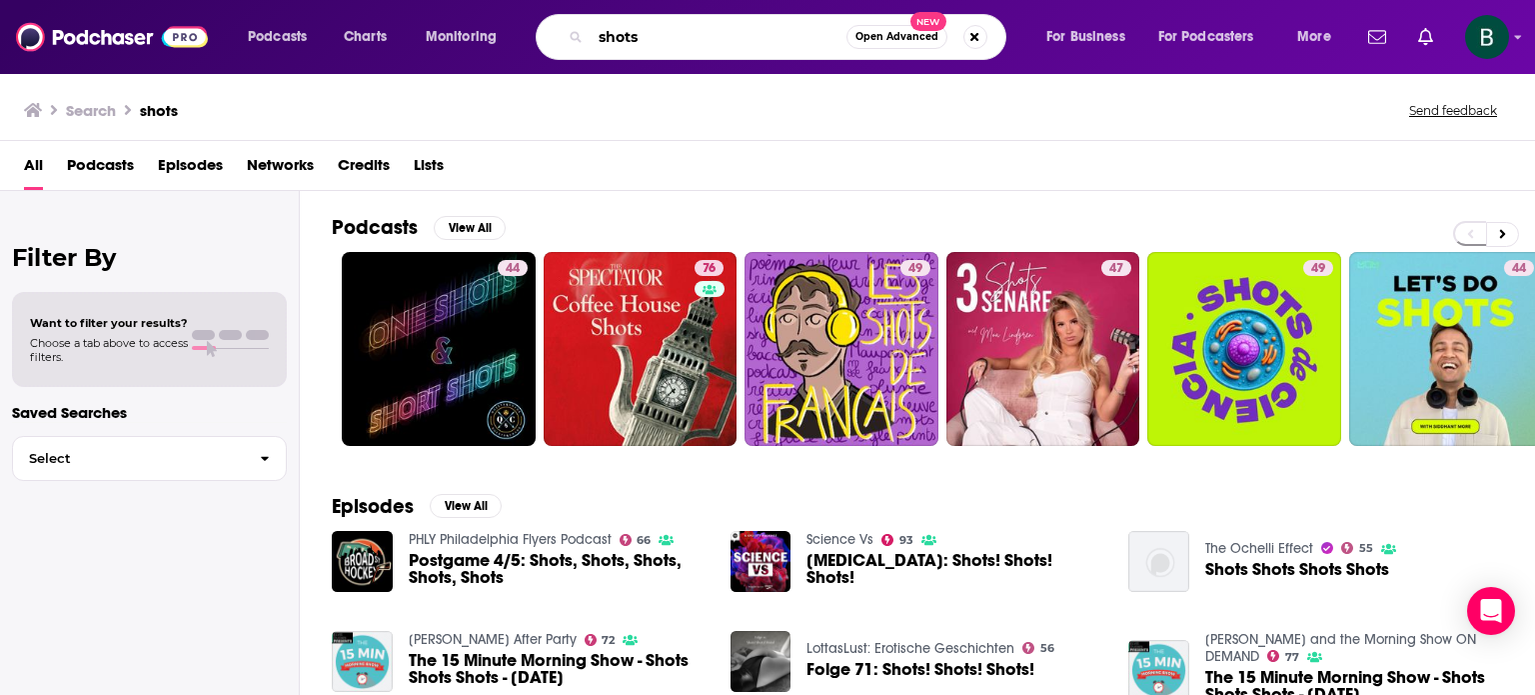
paste input "Scientific Sense Podcast"
type input "Scientific Sense Podcast"
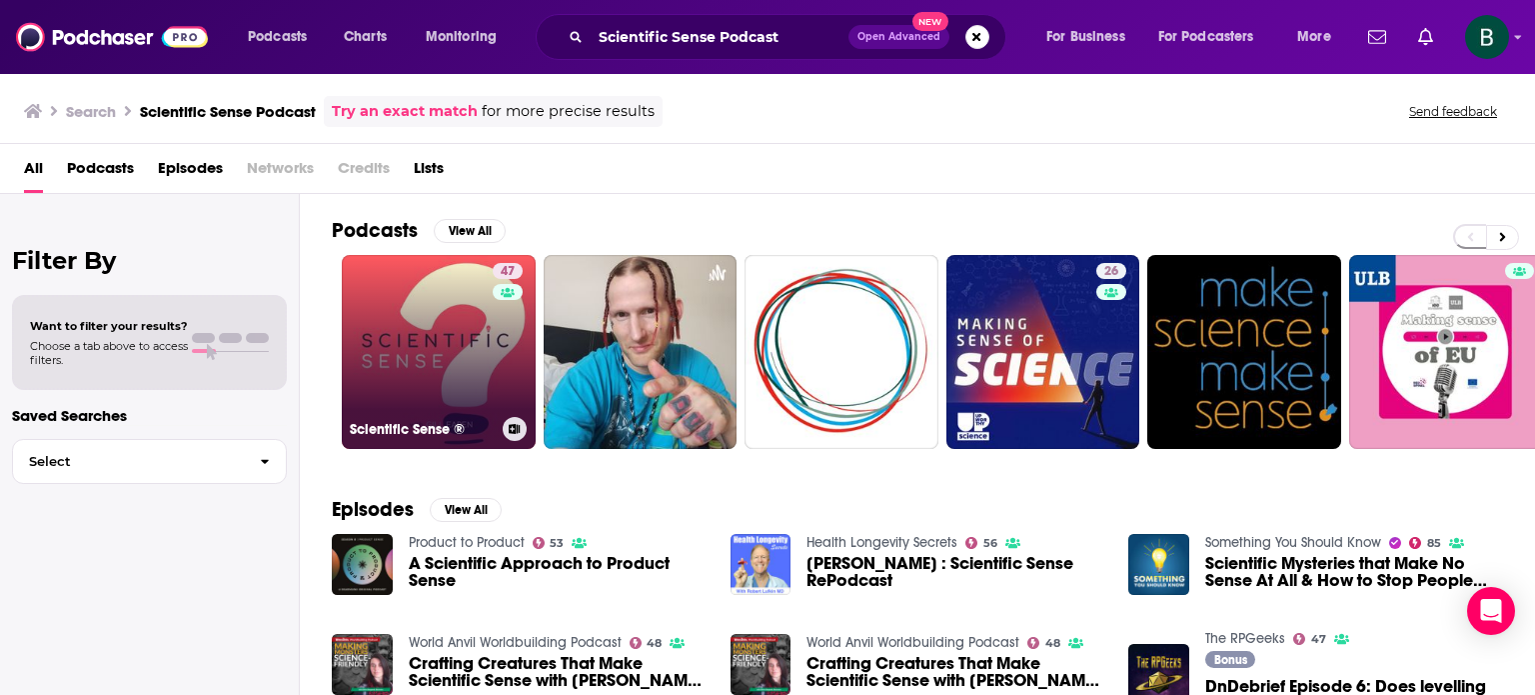
click at [436, 288] on link "47 Scientific Sense ®" at bounding box center [439, 352] width 194 height 194
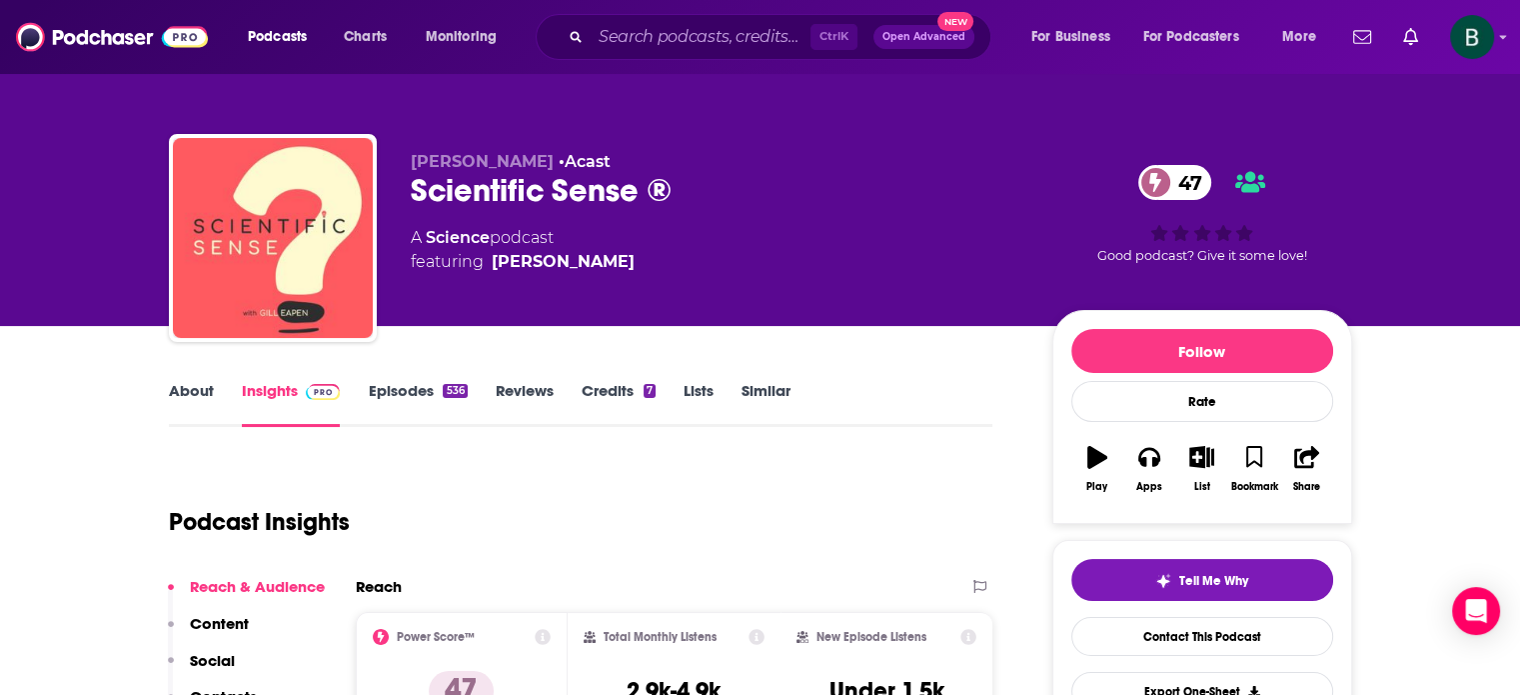
click at [764, 391] on link "Similar" at bounding box center [766, 404] width 49 height 46
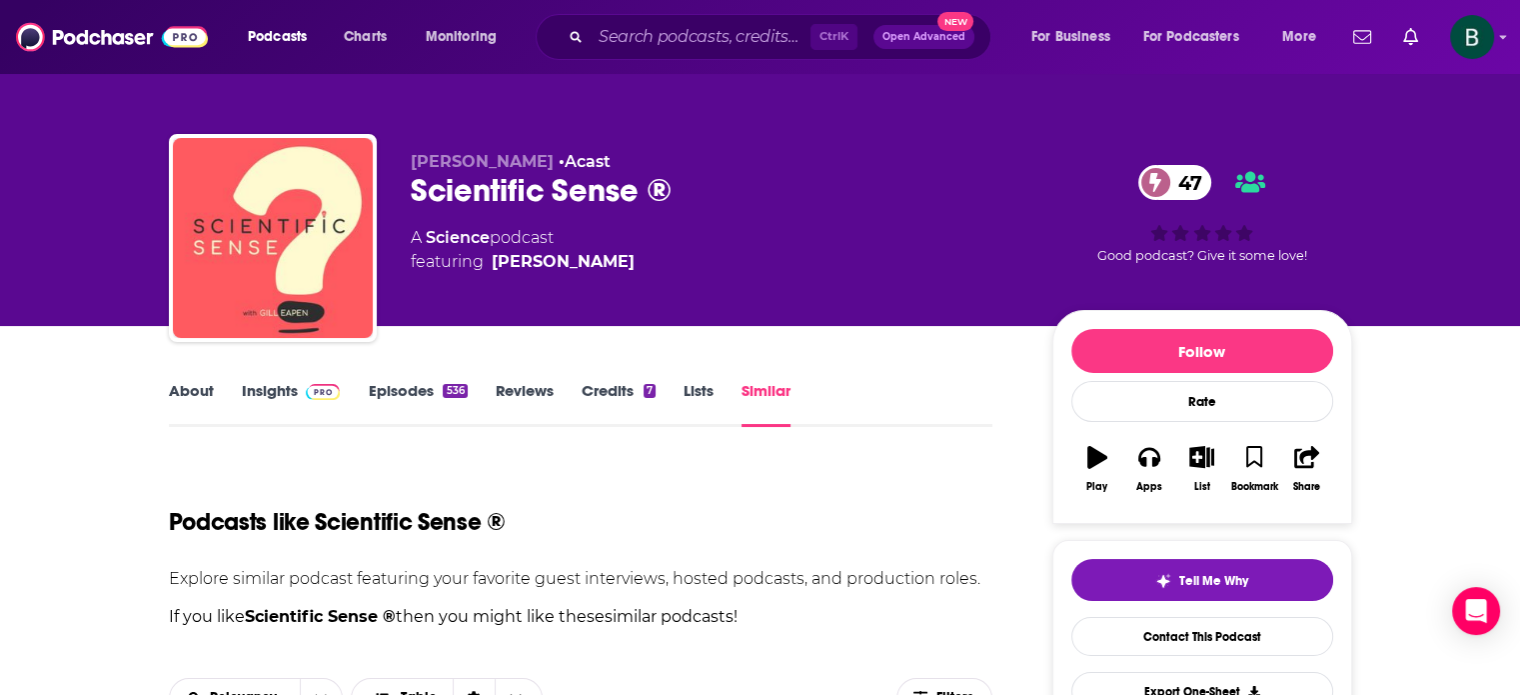
scroll to position [333, 0]
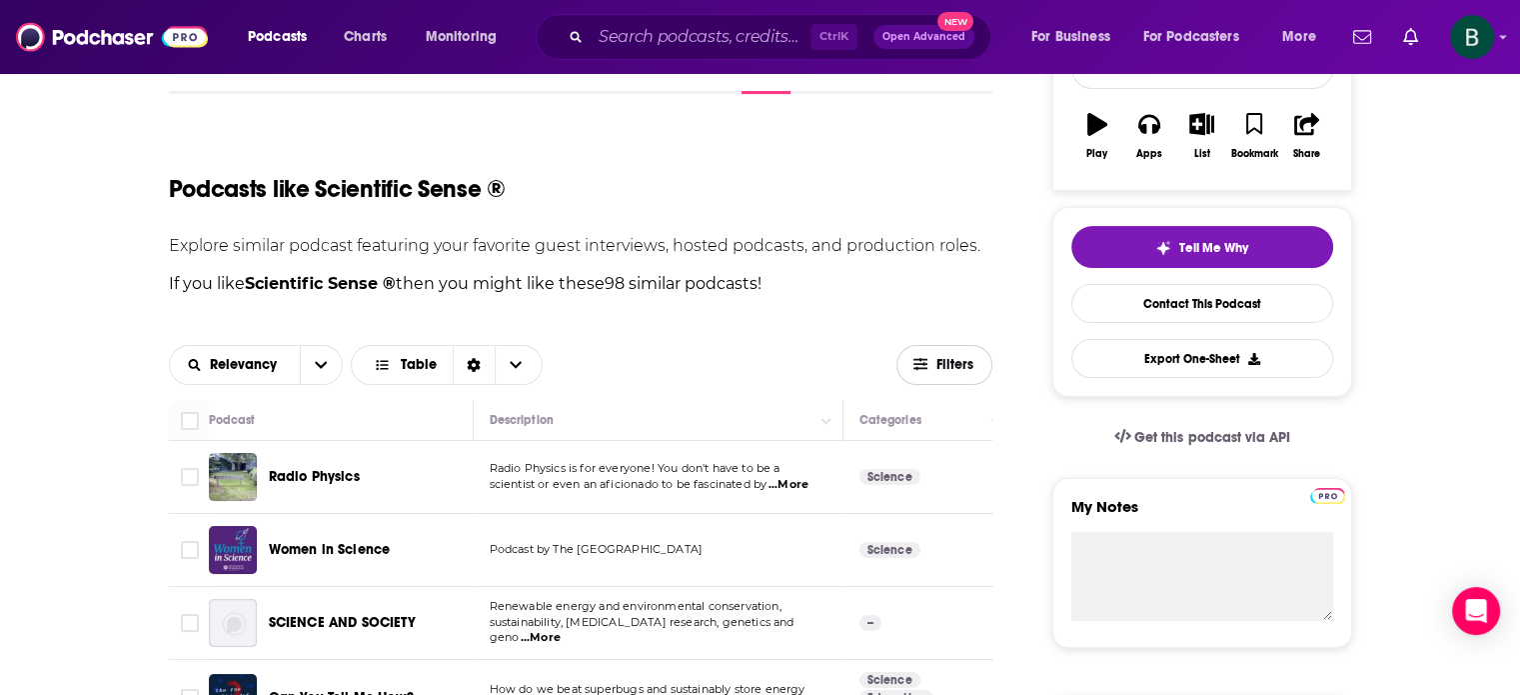
click at [937, 362] on span "Filters" at bounding box center [956, 365] width 40 height 14
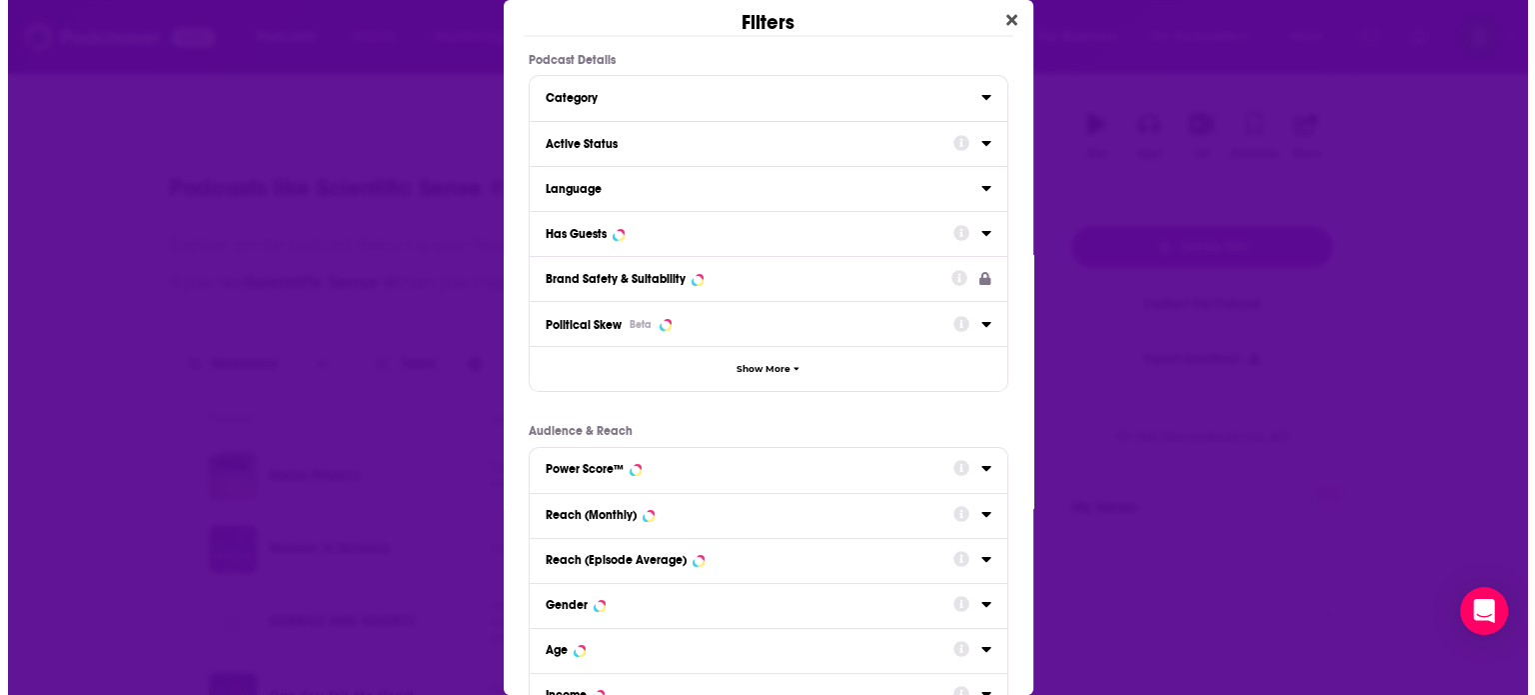
scroll to position [0, 0]
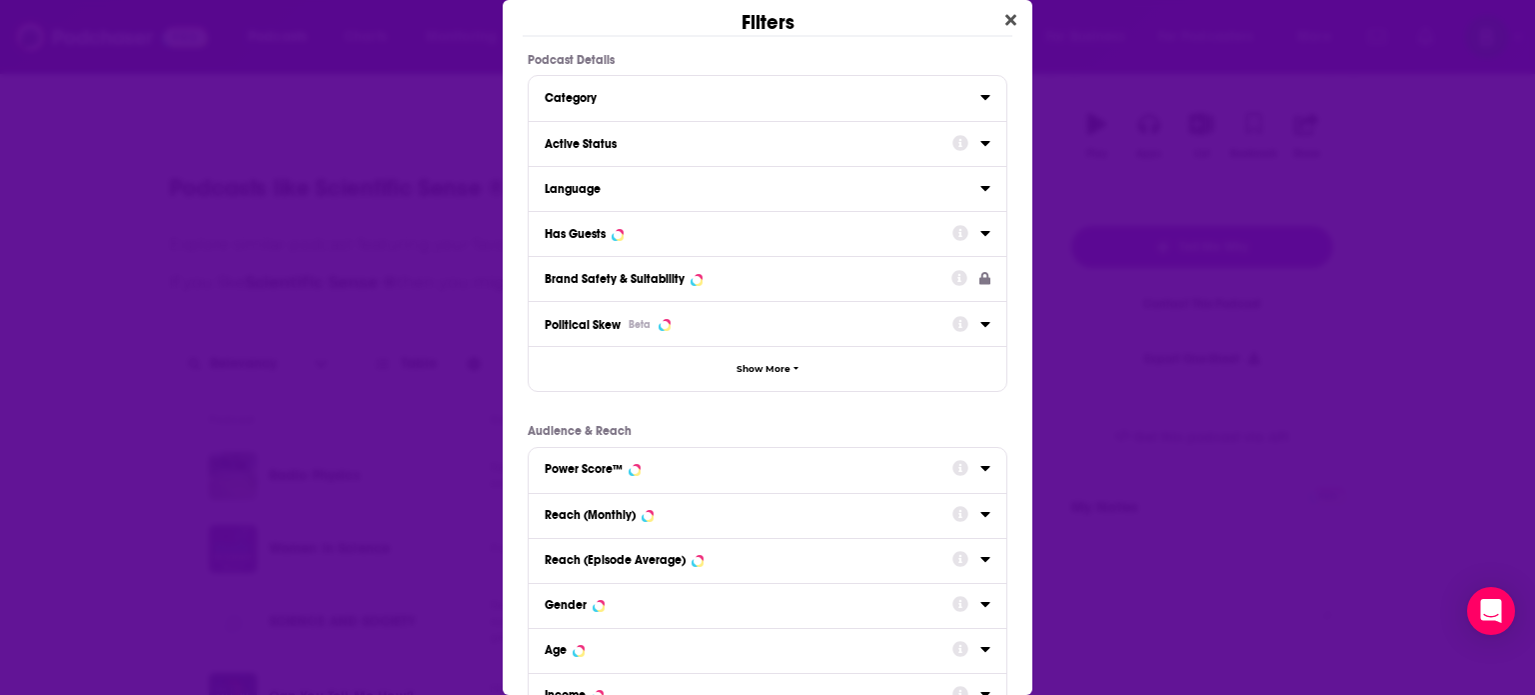
click at [981, 144] on icon "Dialog" at bounding box center [986, 143] width 10 height 16
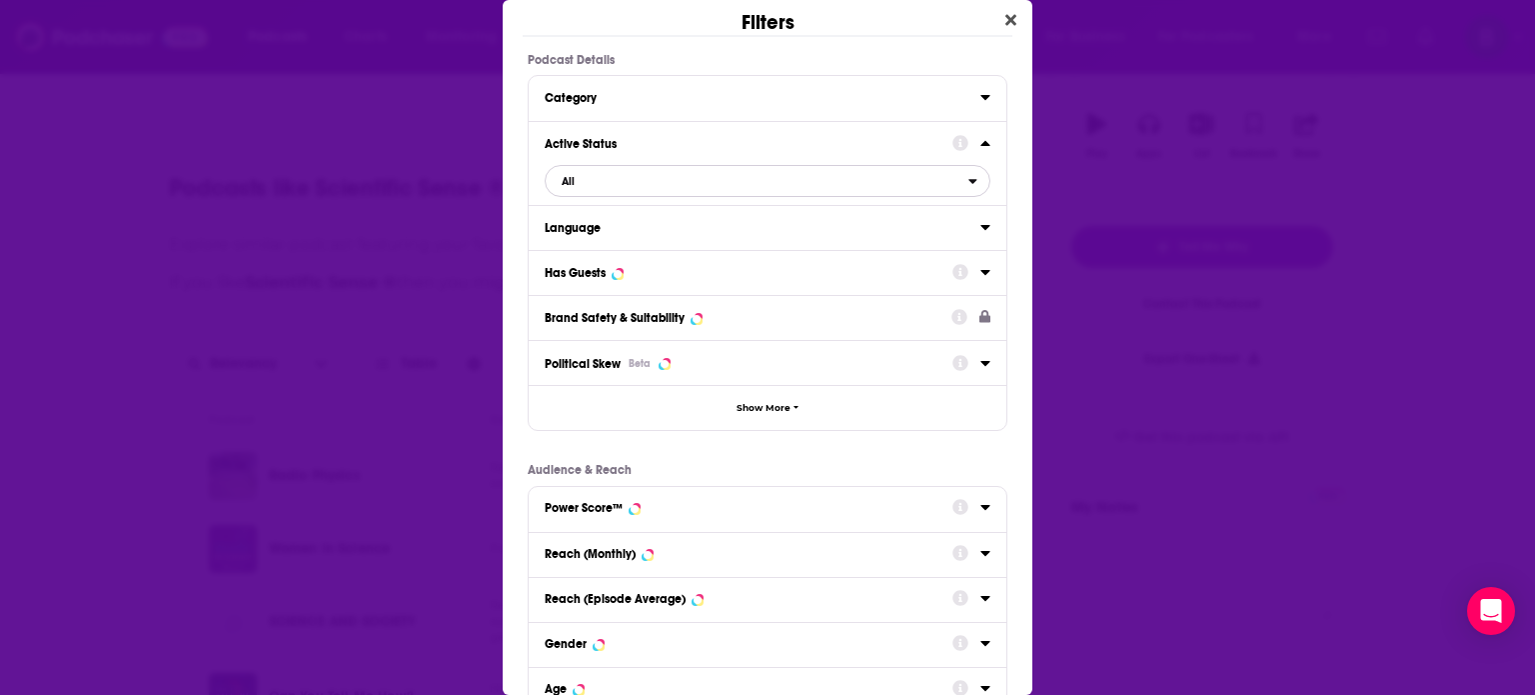
click at [950, 183] on span "All" at bounding box center [757, 181] width 423 height 26
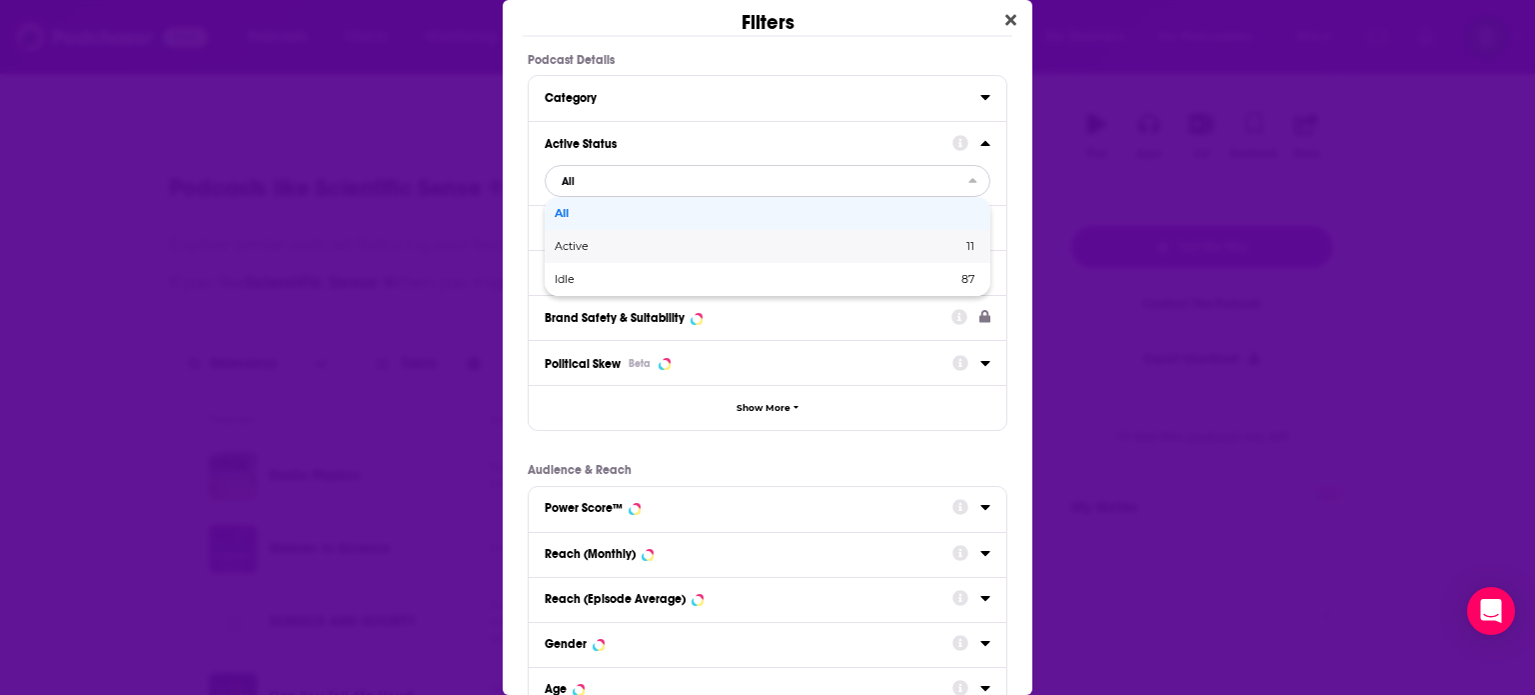
click at [569, 247] on span "Active" at bounding box center [665, 246] width 221 height 11
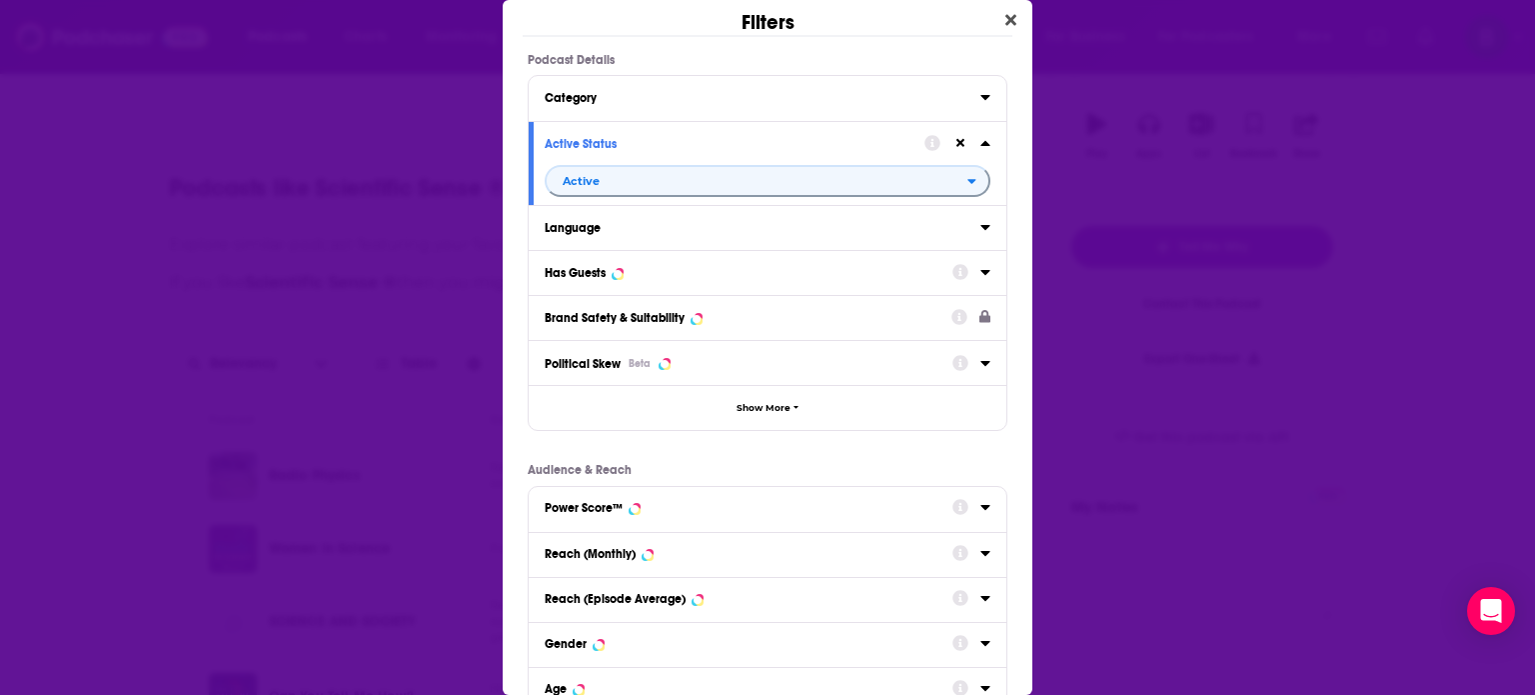
drag, startPoint x: 971, startPoint y: 232, endPoint x: 910, endPoint y: 239, distance: 61.4
click at [981, 234] on div "Dialog" at bounding box center [986, 226] width 10 height 25
click at [981, 225] on icon "Dialog" at bounding box center [985, 227] width 9 height 5
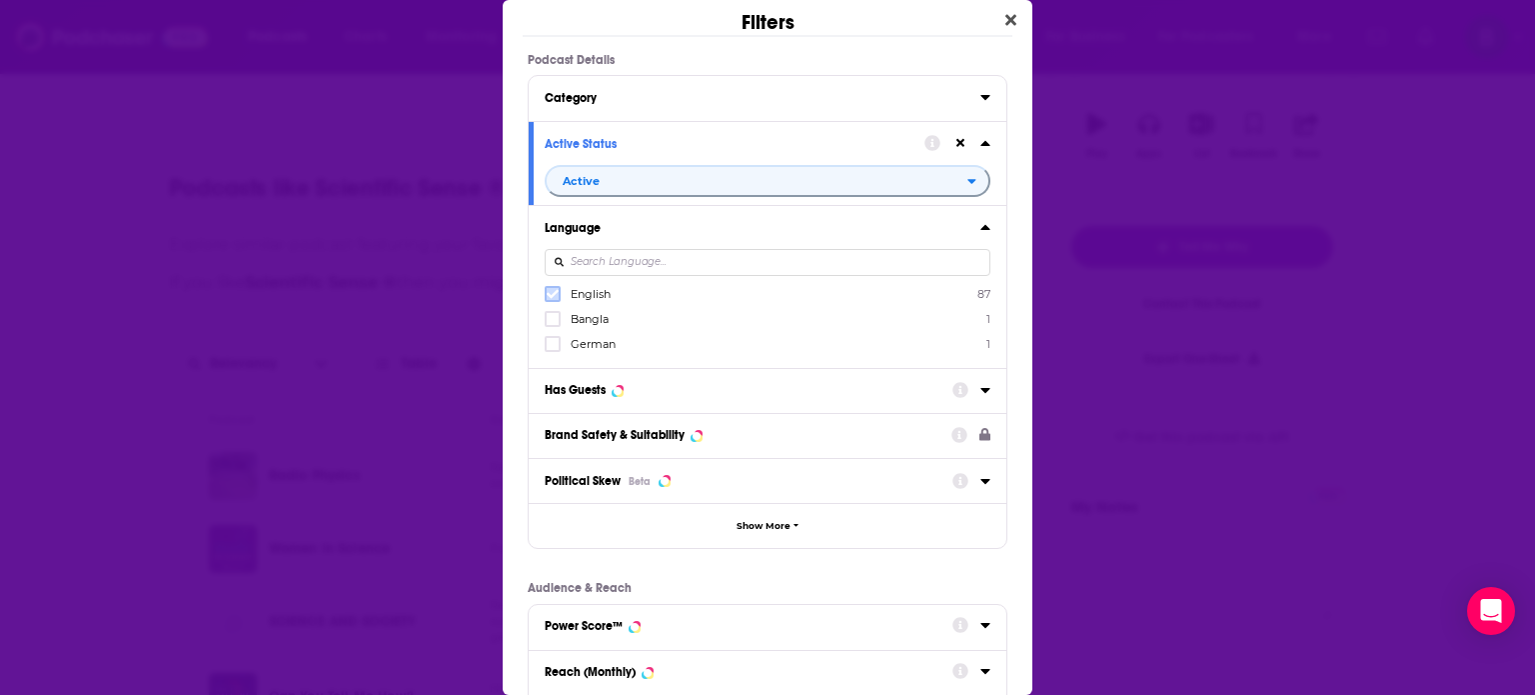
click at [555, 298] on icon "Dialog" at bounding box center [553, 294] width 12 height 12
click at [981, 390] on icon "Dialog" at bounding box center [986, 390] width 10 height 16
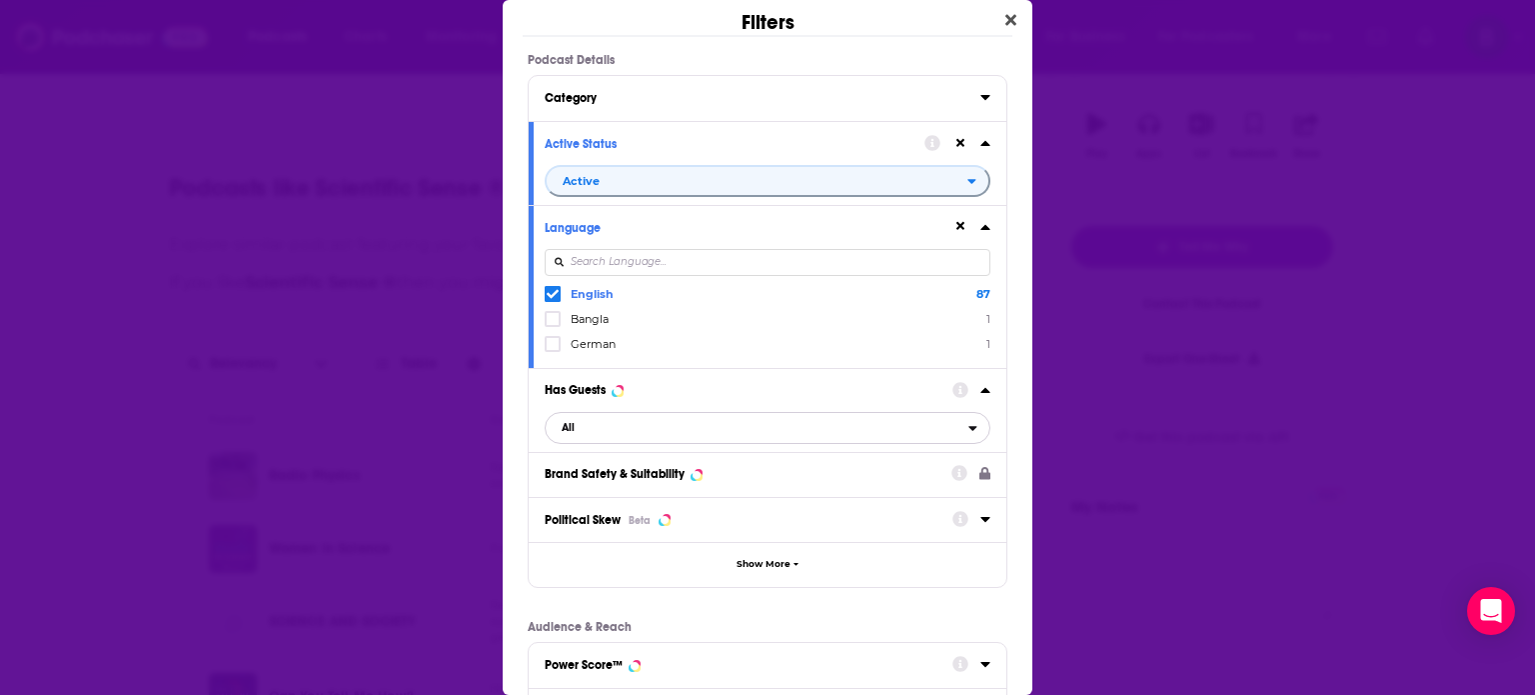
click at [698, 437] on span "All" at bounding box center [757, 428] width 423 height 26
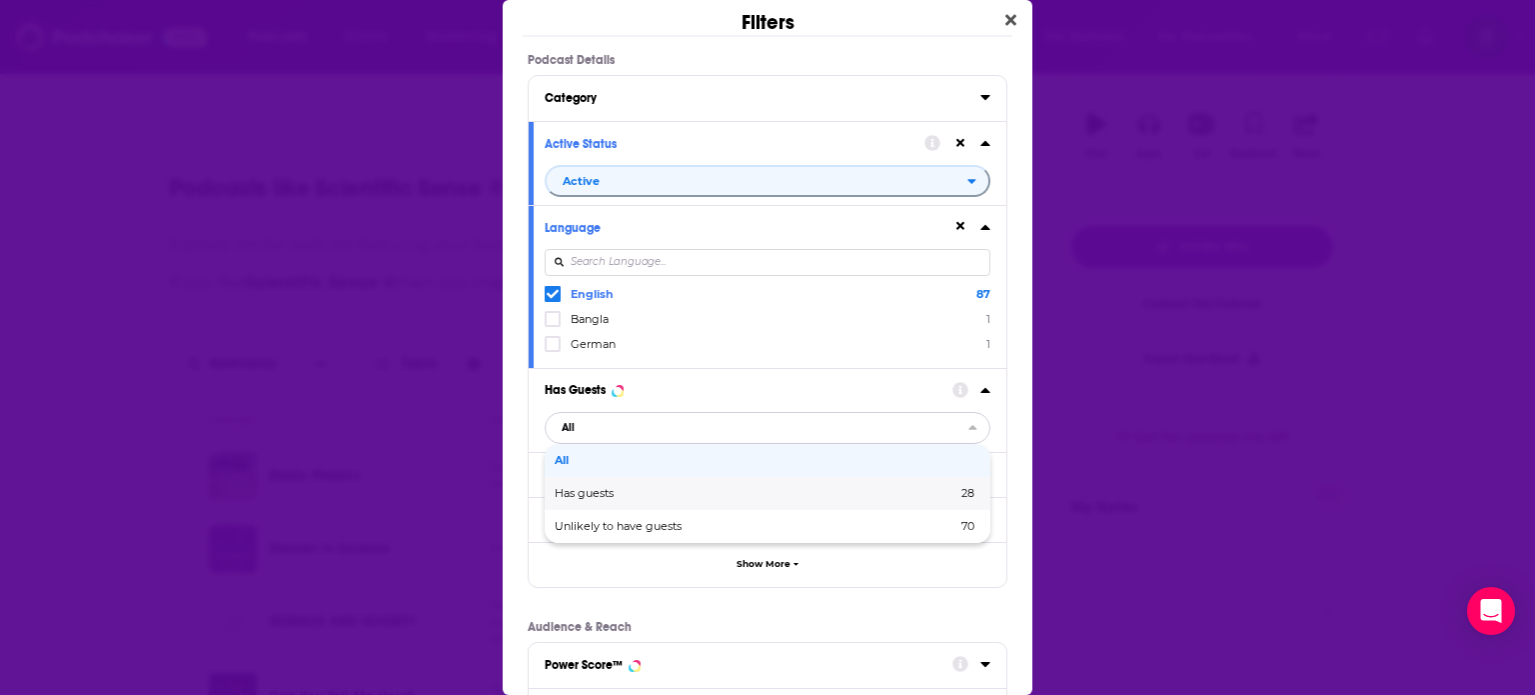
click at [614, 499] on div "Has guests 28" at bounding box center [768, 493] width 446 height 33
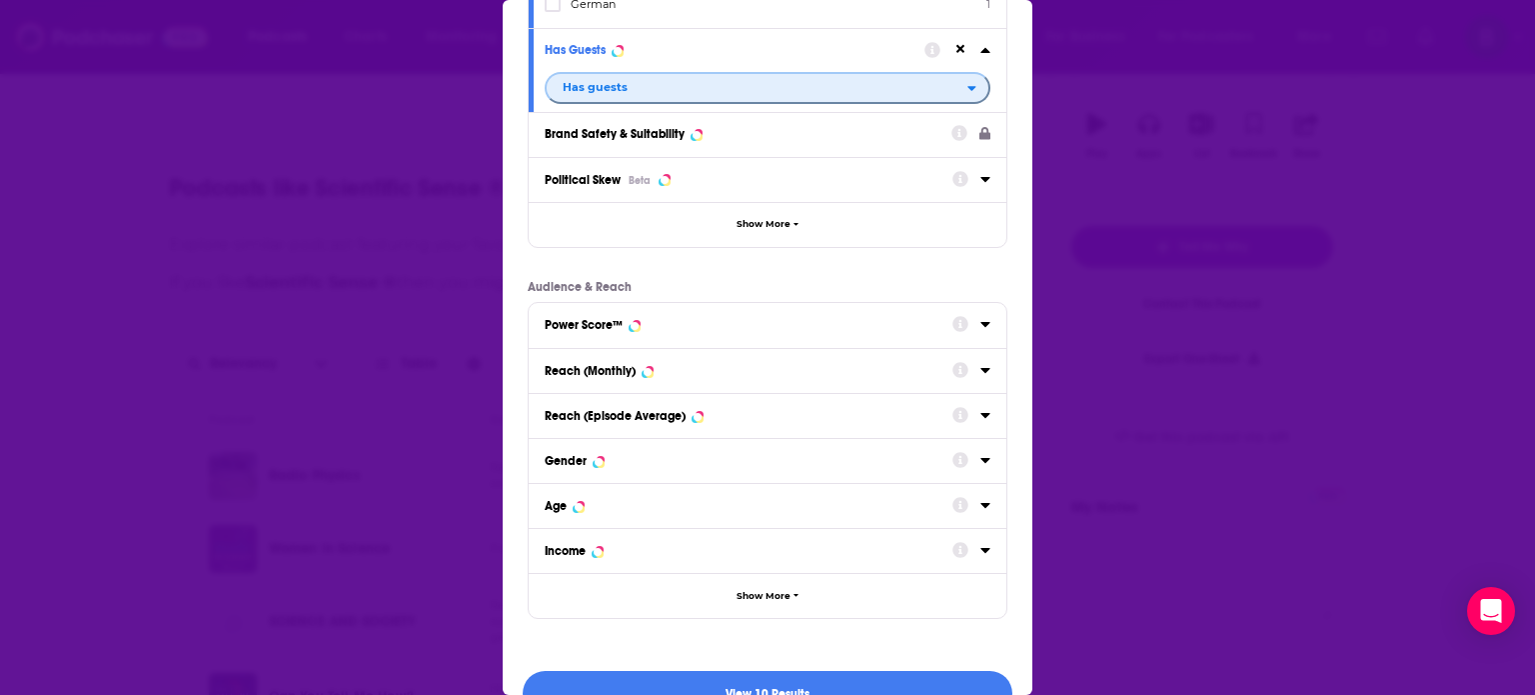
scroll to position [380, 0]
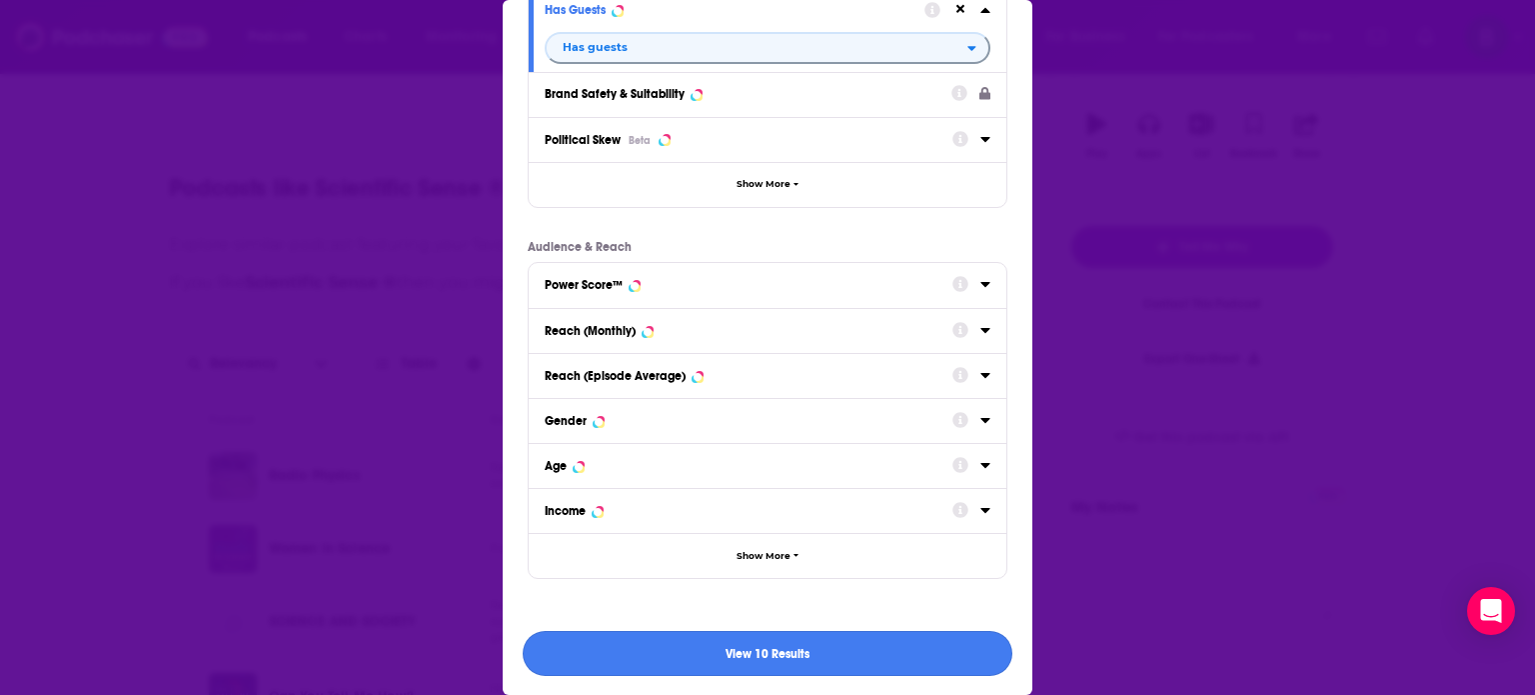
click at [820, 655] on button "View 10 Results" at bounding box center [768, 653] width 490 height 45
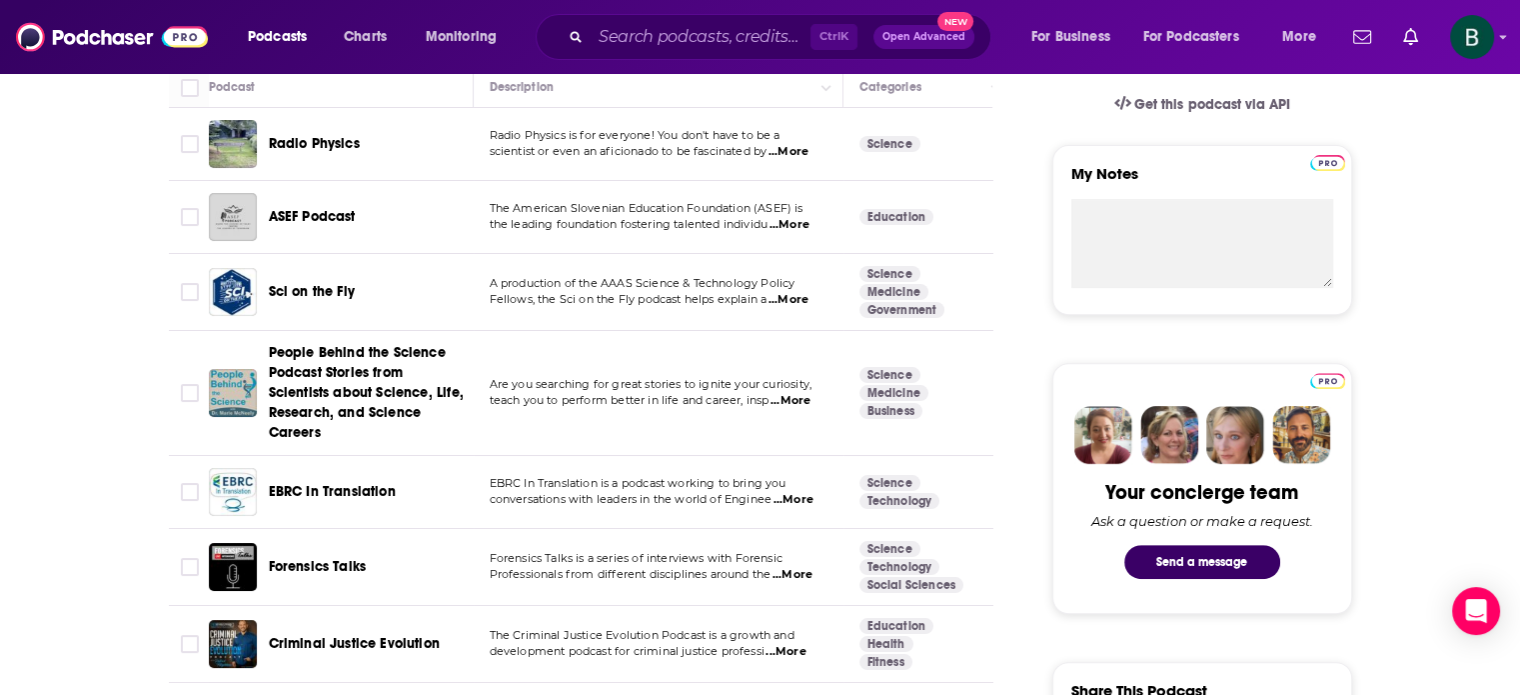
scroll to position [667, 0]
click at [804, 294] on span "...More" at bounding box center [789, 299] width 40 height 16
click at [16, 426] on div "About Insights Episodes 536 Reviews Credits 7 Lists Similar Podcasts like Scien…" at bounding box center [760, 669] width 1520 height 2020
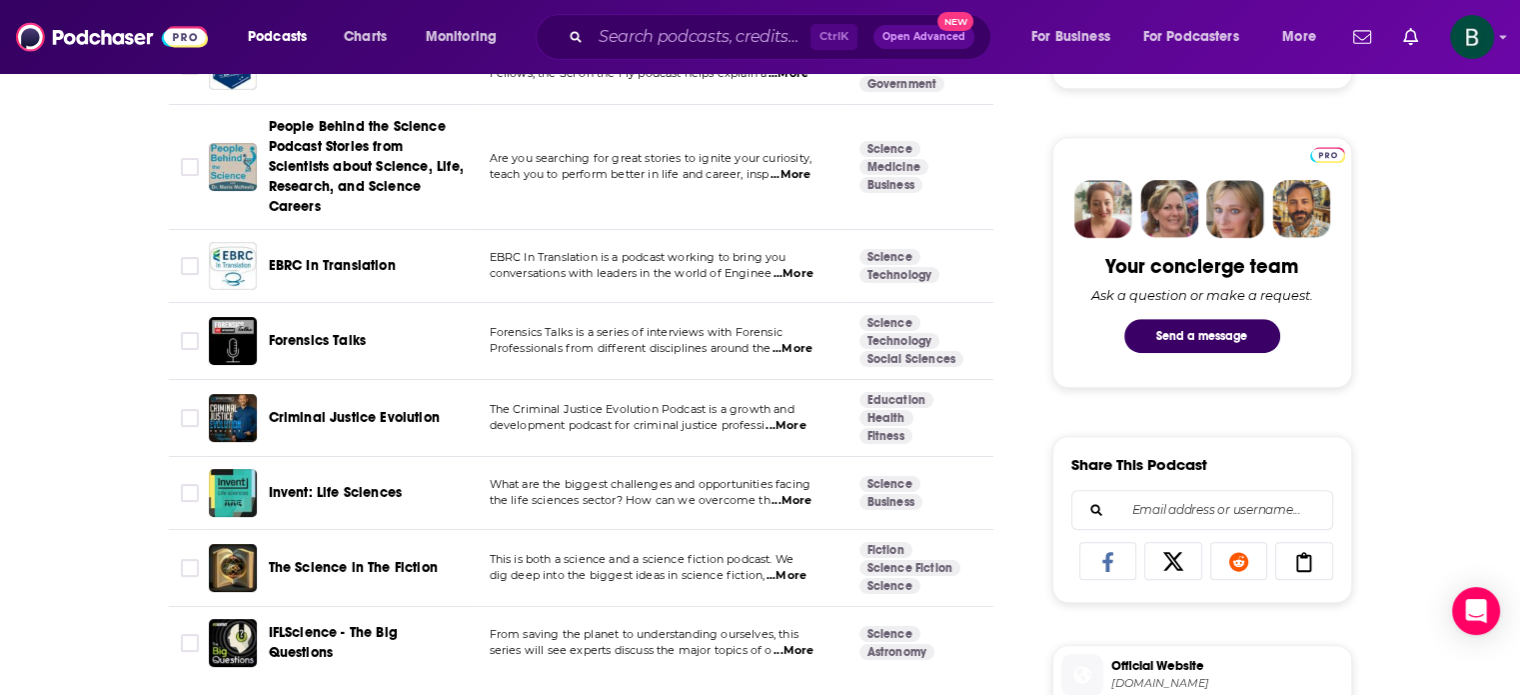
scroll to position [1000, 0]
